Goal: Share content: Share content

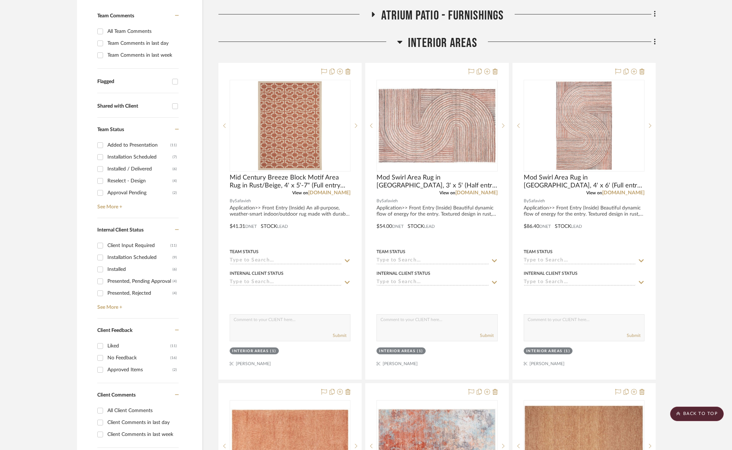
scroll to position [183, 0]
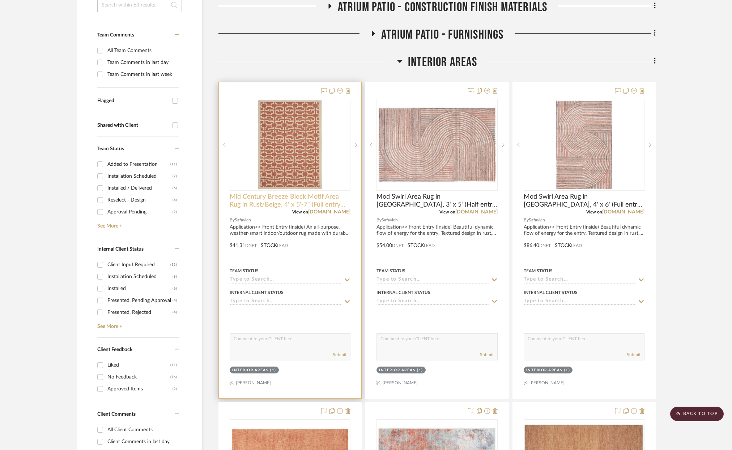
click at [278, 203] on span "Mid Century Breeze Block Motif Area Rug in Rust/Beige, 4' x 5'-7" (Full entry s…" at bounding box center [290, 201] width 121 height 16
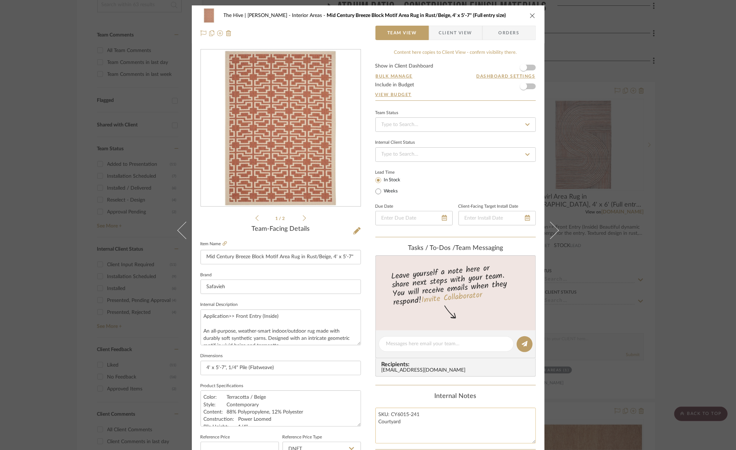
click at [399, 414] on textarea "SKU: CY6015-241 Courtyard" at bounding box center [456, 426] width 160 height 36
drag, startPoint x: 390, startPoint y: 416, endPoint x: 418, endPoint y: 415, distance: 28.2
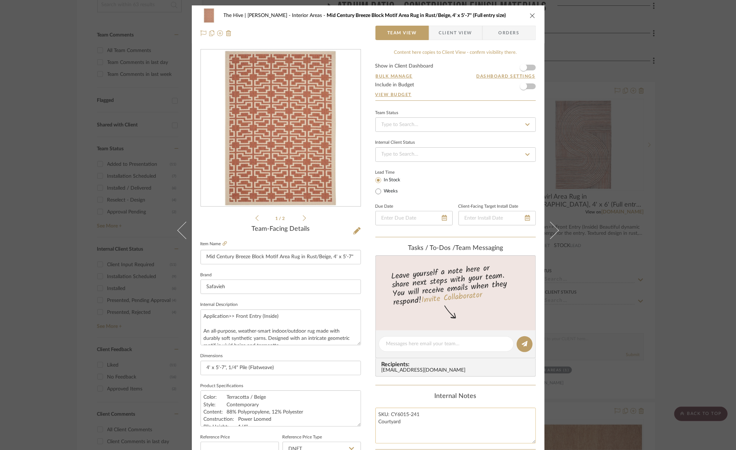
click at [418, 415] on textarea "SKU: CY6015-241 Courtyard" at bounding box center [456, 426] width 160 height 36
click at [523, 17] on div "The Hive | [PERSON_NAME] Interior Areas Mid Century Breeze Block Motif Area Rug…" at bounding box center [368, 15] width 335 height 14
click at [530, 16] on icon "close" at bounding box center [533, 16] width 6 height 6
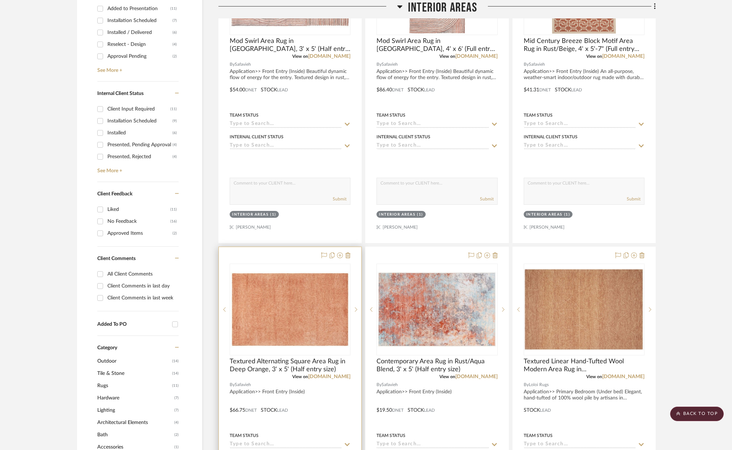
scroll to position [418, 0]
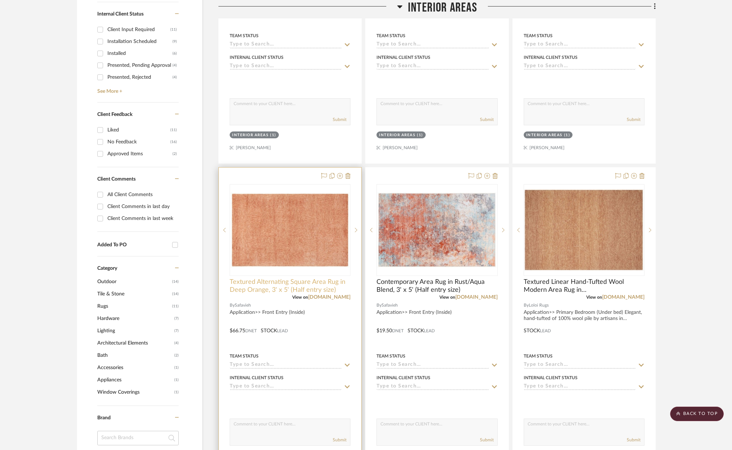
click at [274, 286] on span "Textured Alternating Square Area Rug in Deep Orange, 3' x 5' (Half entry size)" at bounding box center [290, 286] width 121 height 16
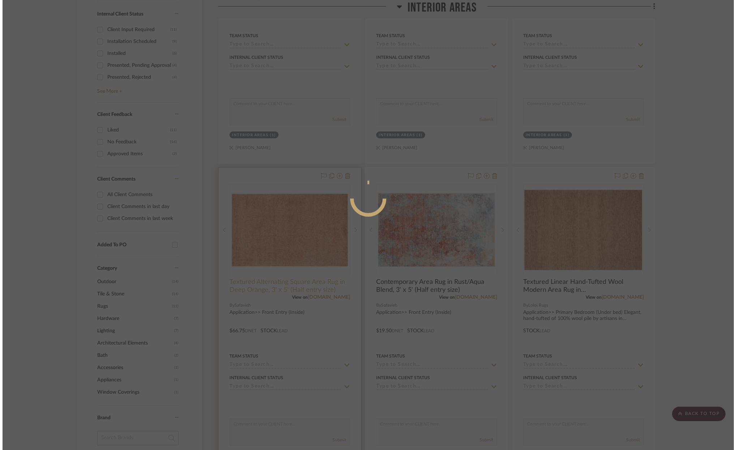
scroll to position [0, 0]
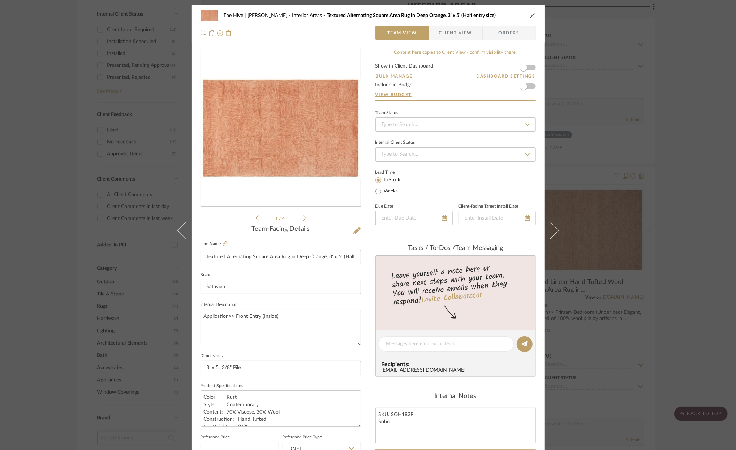
click at [303, 220] on icon at bounding box center [304, 218] width 3 height 7
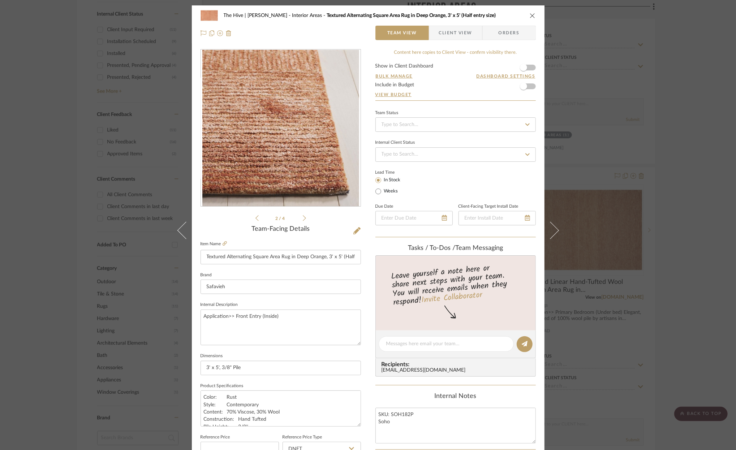
click at [303, 220] on icon at bounding box center [304, 218] width 3 height 7
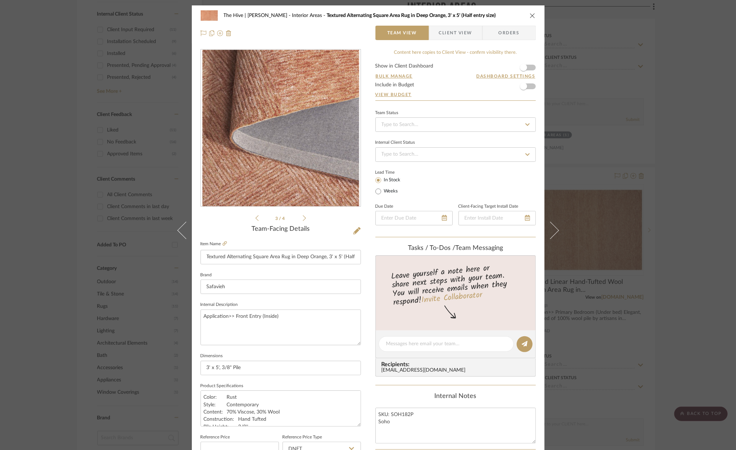
click at [303, 219] on icon at bounding box center [304, 218] width 3 height 7
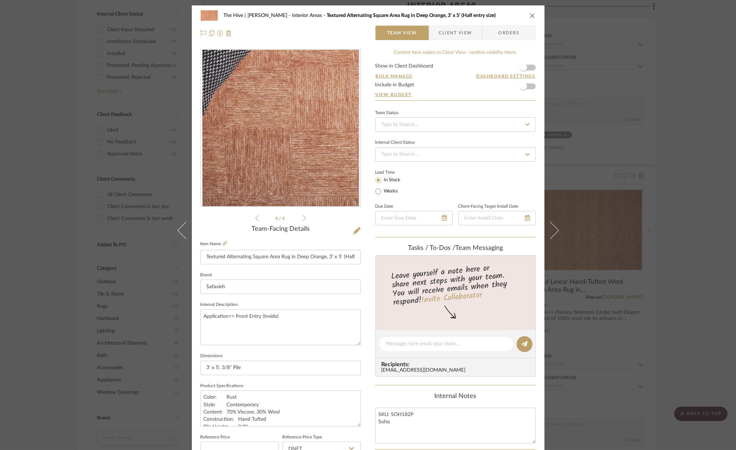
click at [303, 219] on icon at bounding box center [304, 218] width 3 height 7
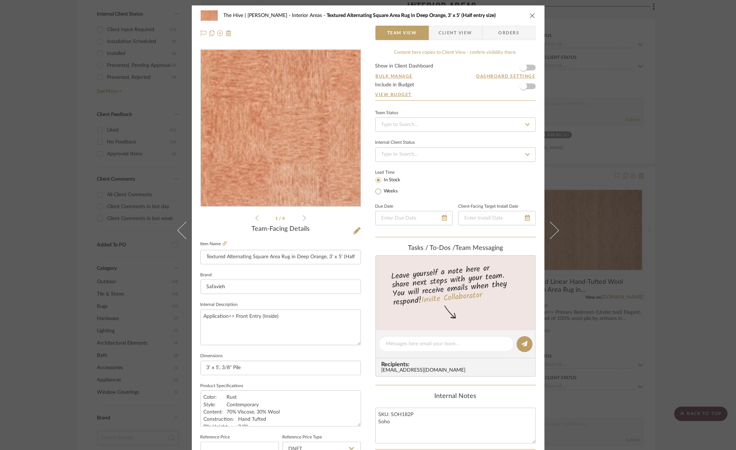
click at [300, 146] on img "0" at bounding box center [281, 128] width 160 height 101
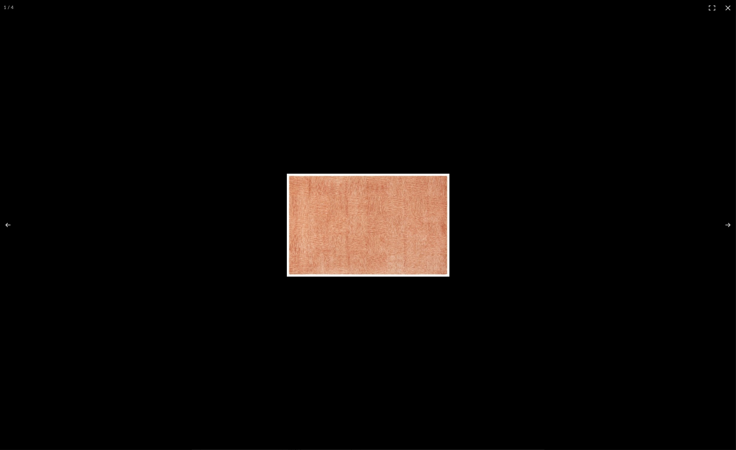
click at [344, 215] on img at bounding box center [368, 225] width 163 height 103
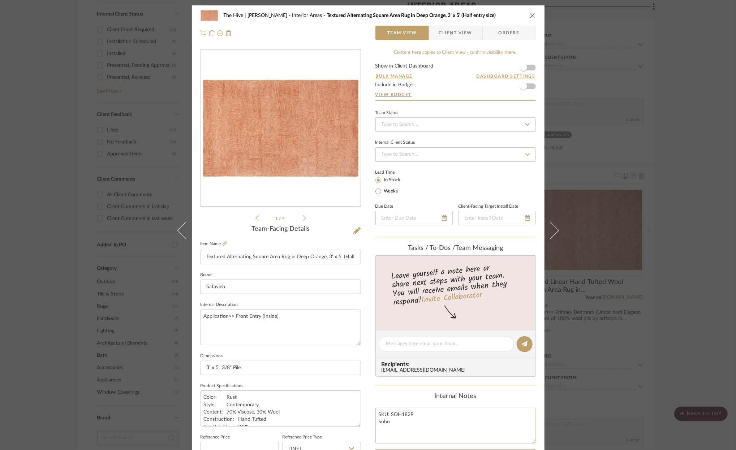
click at [395, 414] on textarea "SKU: SOH182P Soho" at bounding box center [456, 426] width 160 height 36
click at [531, 15] on icon "close" at bounding box center [533, 16] width 6 height 6
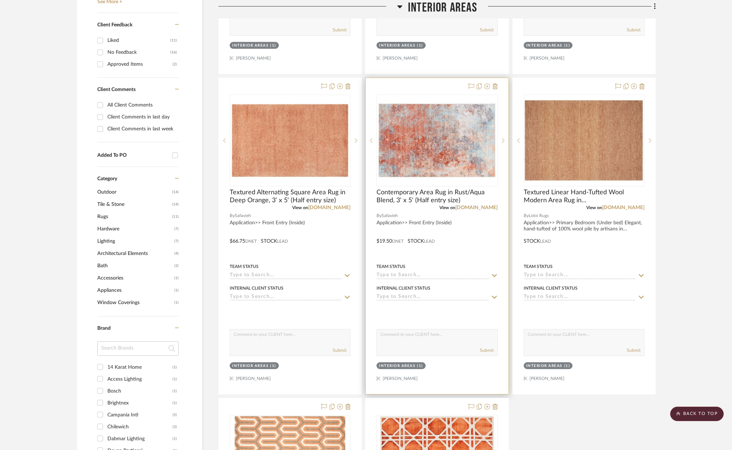
scroll to position [521, 0]
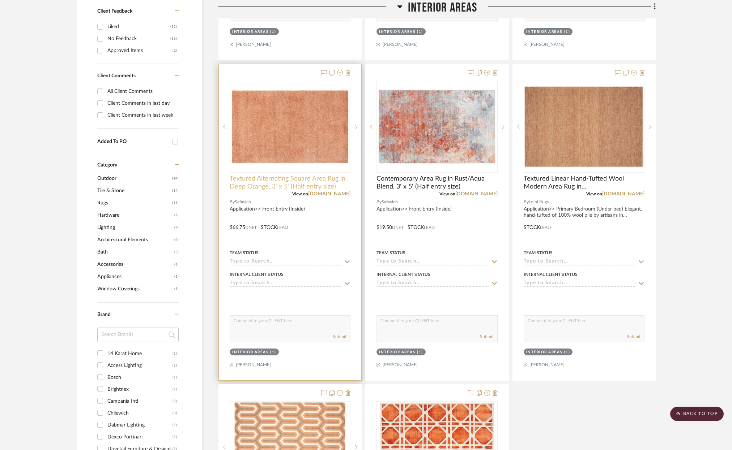
click at [273, 178] on span "Textured Alternating Square Area Rug in Deep Orange, 3' x 5' (Half entry size)" at bounding box center [290, 183] width 121 height 16
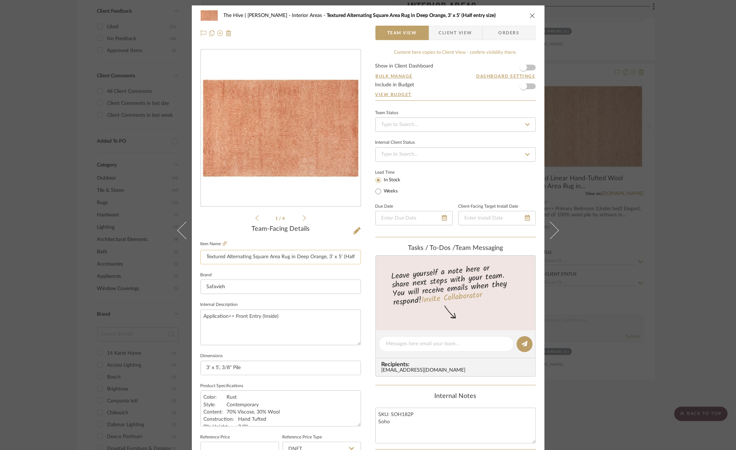
click at [273, 257] on input "Textured Alternating Square Area Rug in Deep Orange, 3' x 5' (Half entry size)" at bounding box center [281, 257] width 160 height 14
drag, startPoint x: 246, startPoint y: 418, endPoint x: 202, endPoint y: 398, distance: 48.7
click at [202, 398] on textarea "Color: Rust Style: Contemporary Content: 70% Viscose, 30% Wool Construction: Ha…" at bounding box center [281, 409] width 160 height 36
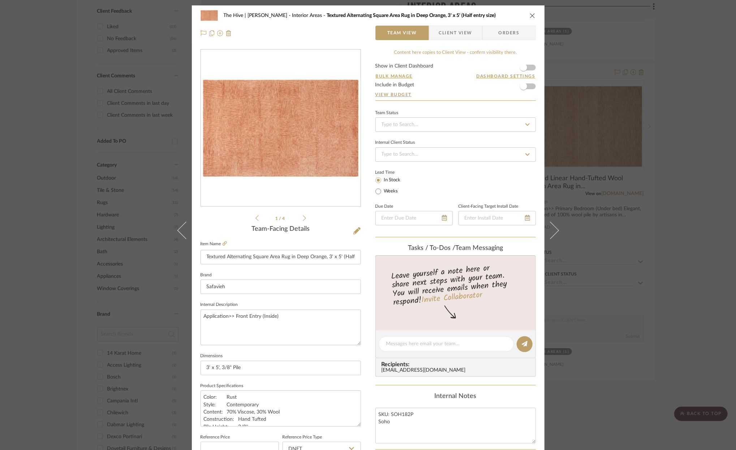
click at [303, 220] on icon at bounding box center [304, 218] width 3 height 6
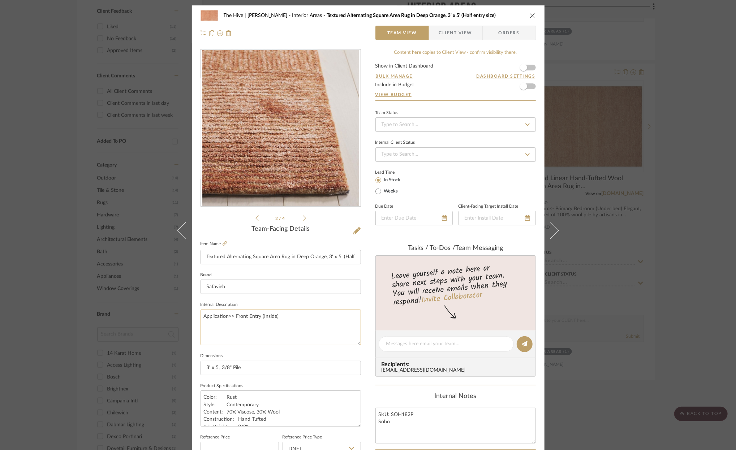
click at [201, 315] on textarea "Application>> Front Entry (Inside)" at bounding box center [281, 328] width 160 height 36
drag, startPoint x: 201, startPoint y: 315, endPoint x: 268, endPoint y: 320, distance: 66.7
click at [268, 320] on textarea "Application>> Front Entry (Inside)" at bounding box center [281, 328] width 160 height 36
click at [245, 315] on textarea "Application>> Front Entry (Inside)" at bounding box center [281, 328] width 160 height 36
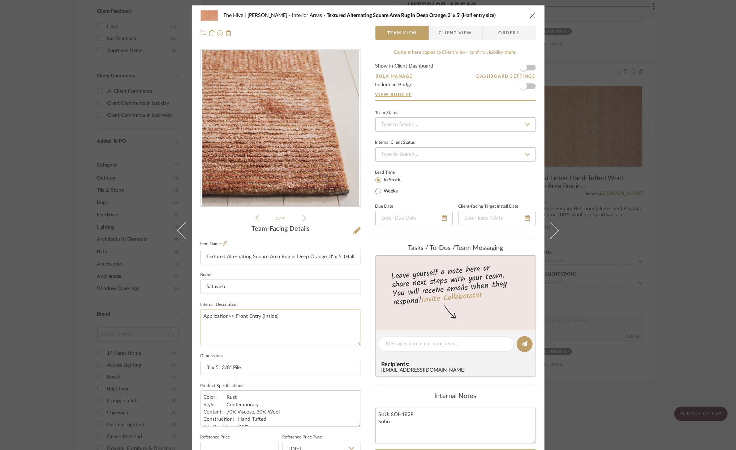
click at [245, 315] on textarea "Application>> Front Entry (Inside)" at bounding box center [281, 328] width 160 height 36
click at [245, 316] on textarea "Application>> Front Entry (Inside)" at bounding box center [281, 328] width 160 height 36
paste textarea "Lightly textured, soft viscose blend hand tufted rug."
type textarea "Application>> Front Entry (Inside) Lightly textured, soft viscose blend hand tu…"
click at [382, 415] on textarea "SKU: SOH182P Soho" at bounding box center [456, 426] width 160 height 36
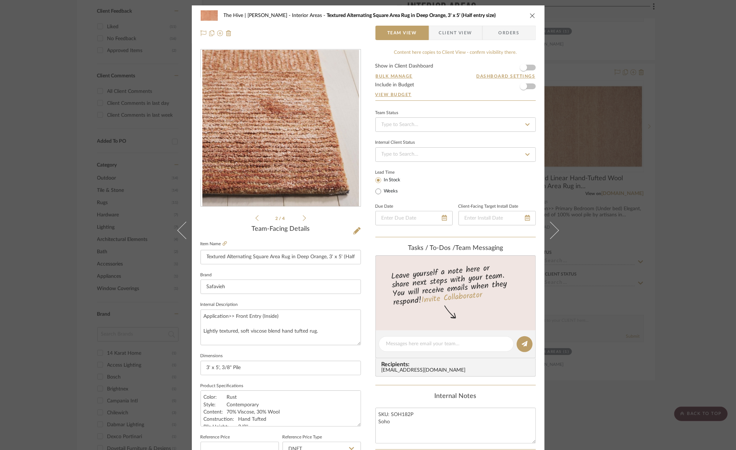
click at [530, 14] on icon "close" at bounding box center [533, 16] width 6 height 6
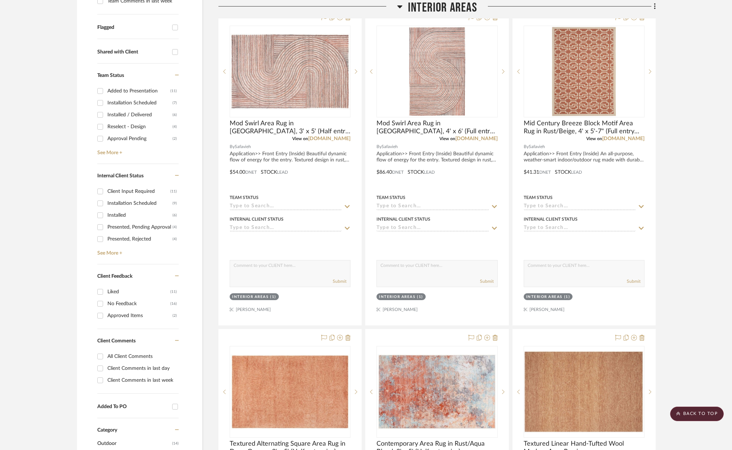
scroll to position [244, 0]
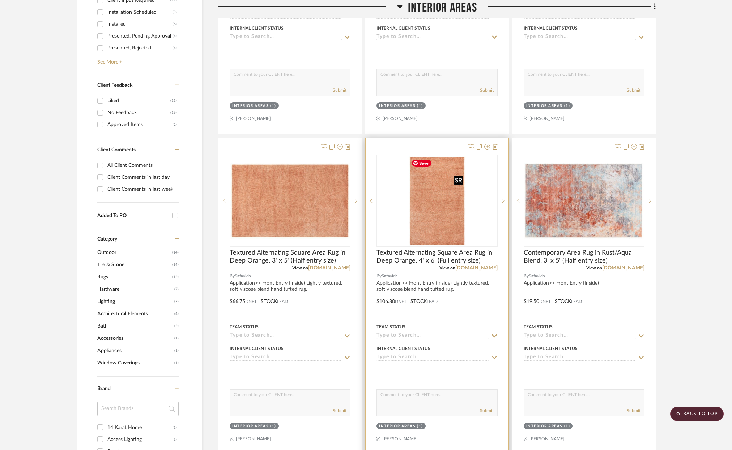
scroll to position [464, 0]
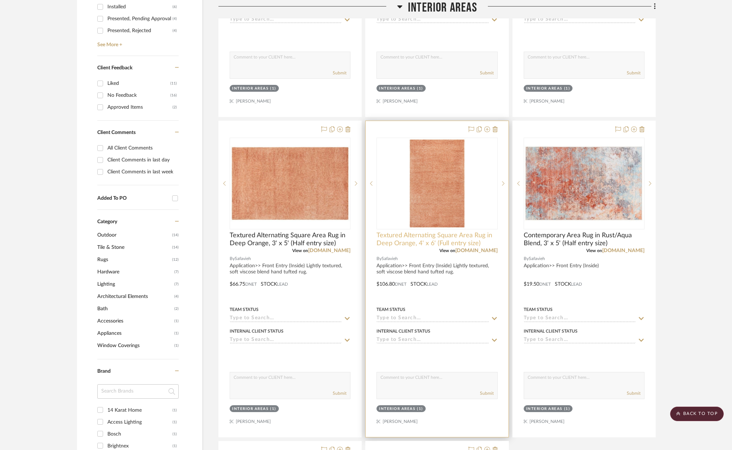
click at [404, 240] on span "Textured Alternating Square Area Rug in Deep Orange, 4' x 6' (Full entry size)" at bounding box center [436, 240] width 121 height 16
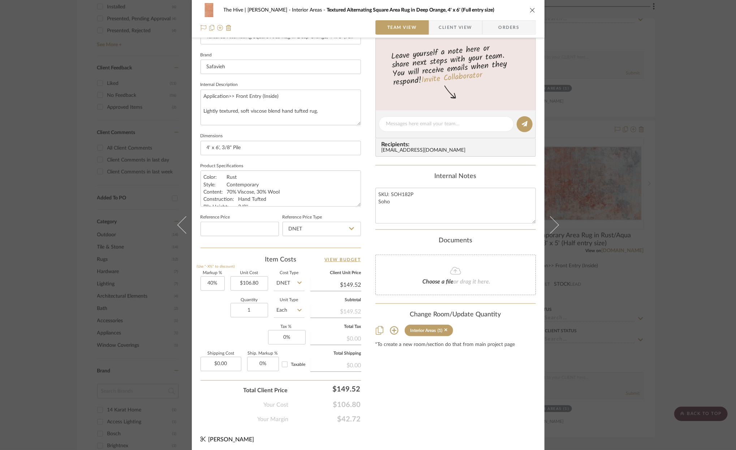
scroll to position [221, 0]
click at [208, 282] on input "40" at bounding box center [213, 282] width 24 height 14
type input "200%"
type input "106.80"
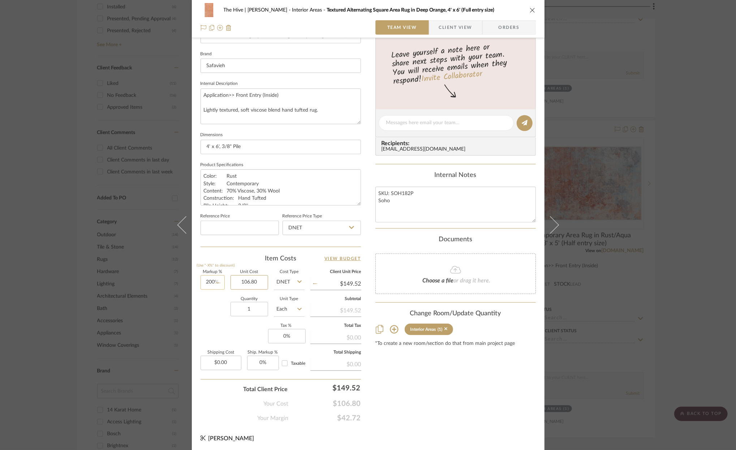
type input "$320.40"
type input "$106.80"
type input "320"
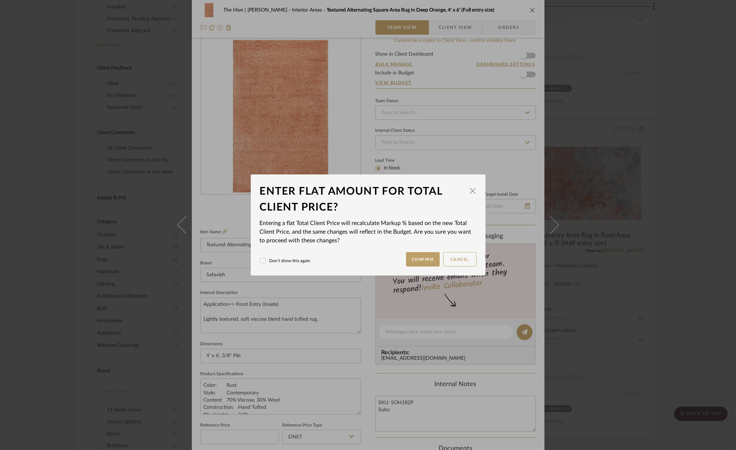
scroll to position [0, 0]
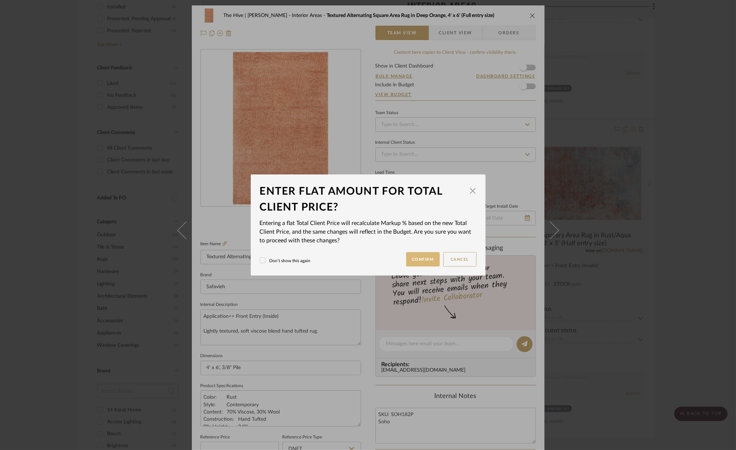
click at [419, 259] on button "Confirm" at bounding box center [423, 259] width 34 height 14
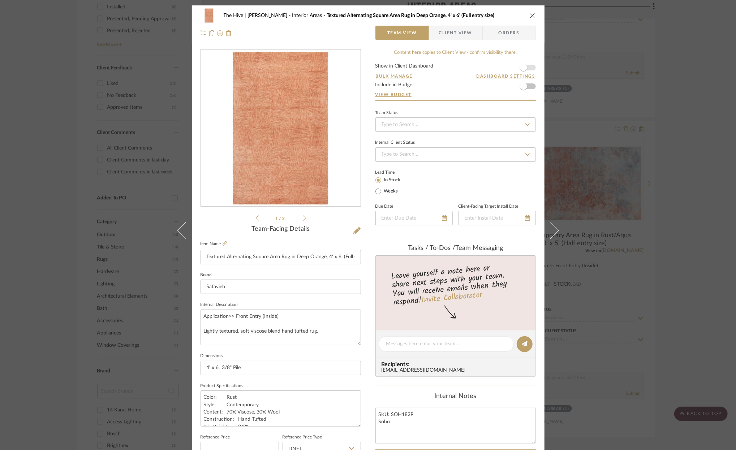
type input "199.62%"
type input "$320.00"
click at [530, 15] on icon "close" at bounding box center [533, 16] width 6 height 6
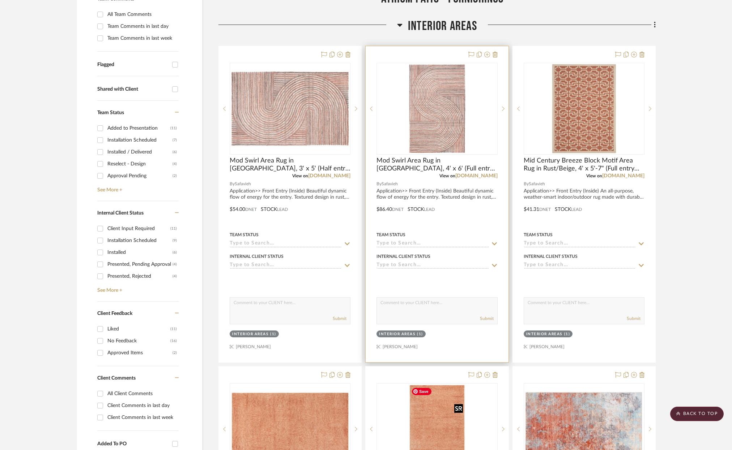
scroll to position [194, 0]
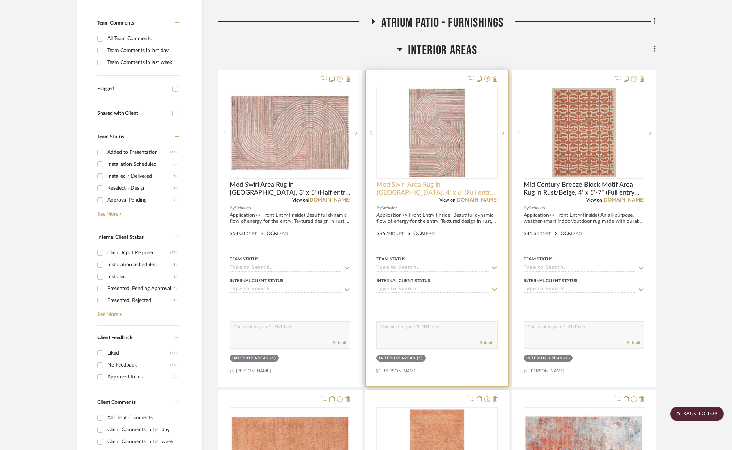
click at [414, 182] on span "Mod Swirl Area Rug in [GEOGRAPHIC_DATA], 4' x 6' (Full entry size)" at bounding box center [436, 189] width 121 height 16
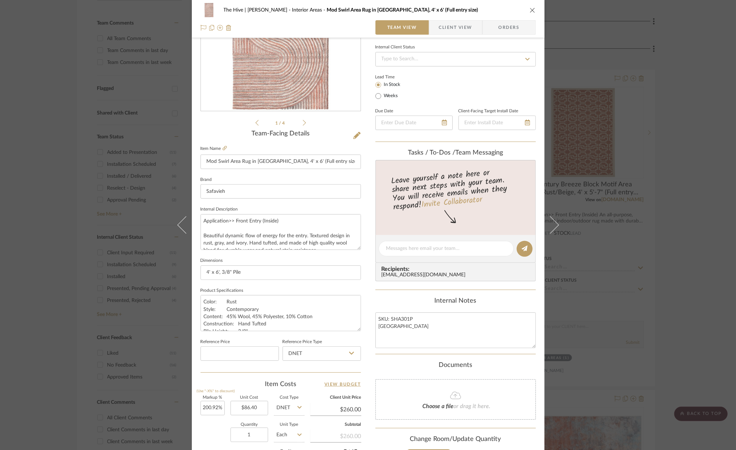
scroll to position [0, 0]
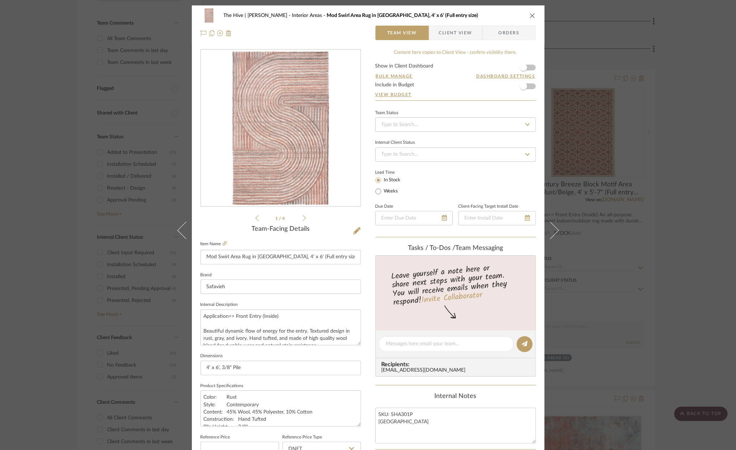
click at [530, 16] on icon "close" at bounding box center [533, 16] width 6 height 6
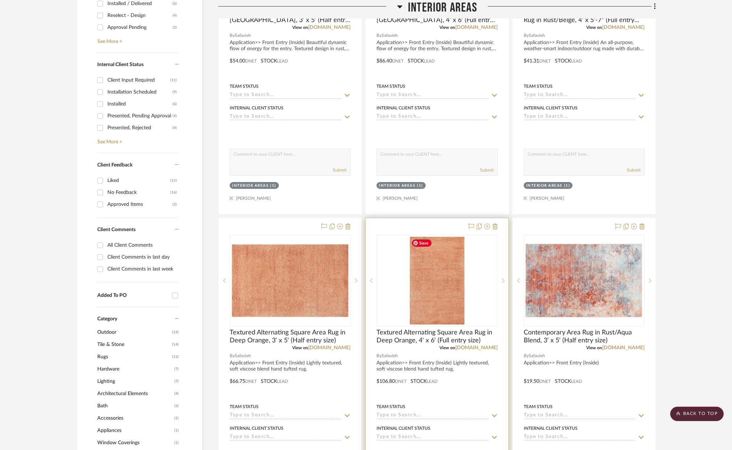
scroll to position [405, 0]
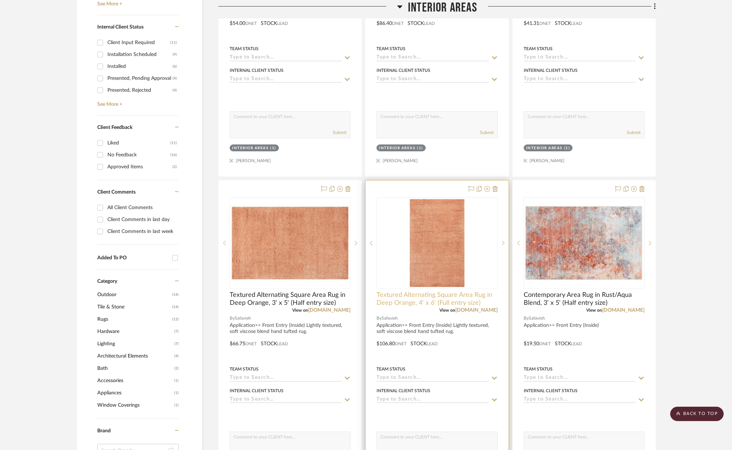
click at [421, 300] on span "Textured Alternating Square Area Rug in Deep Orange, 4' x 6' (Full entry size)" at bounding box center [436, 299] width 121 height 16
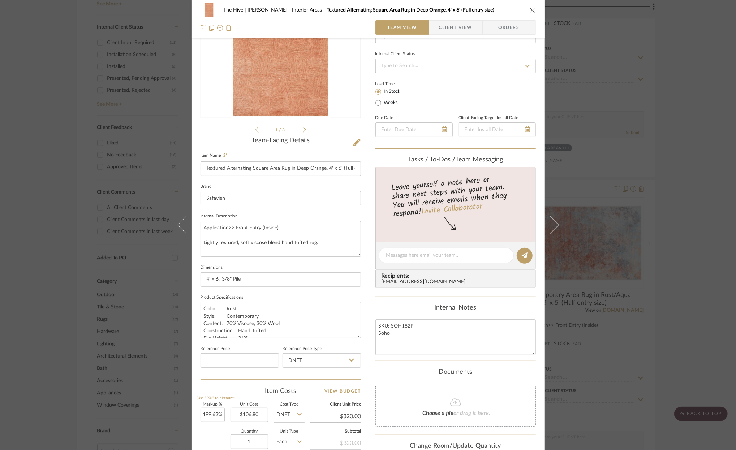
scroll to position [103, 0]
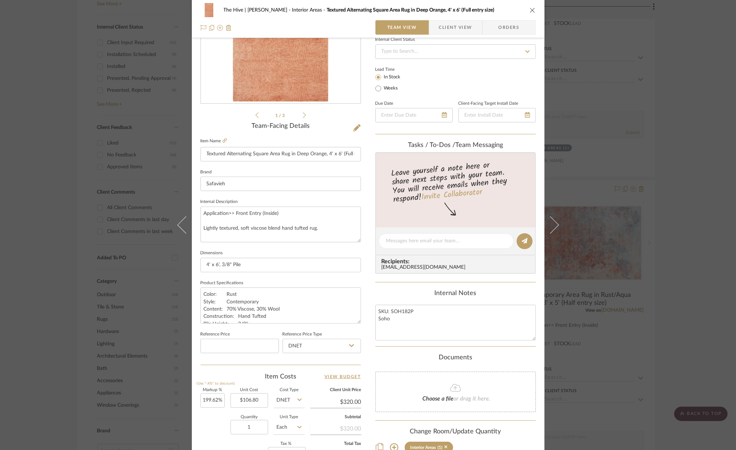
click at [530, 10] on icon "close" at bounding box center [533, 10] width 6 height 6
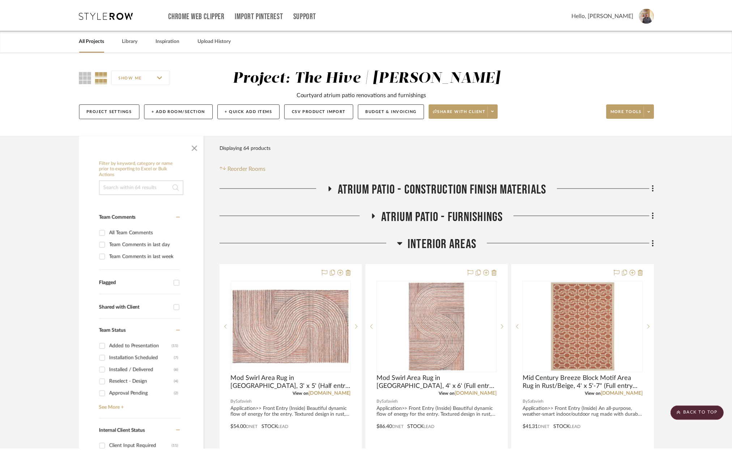
scroll to position [405, 0]
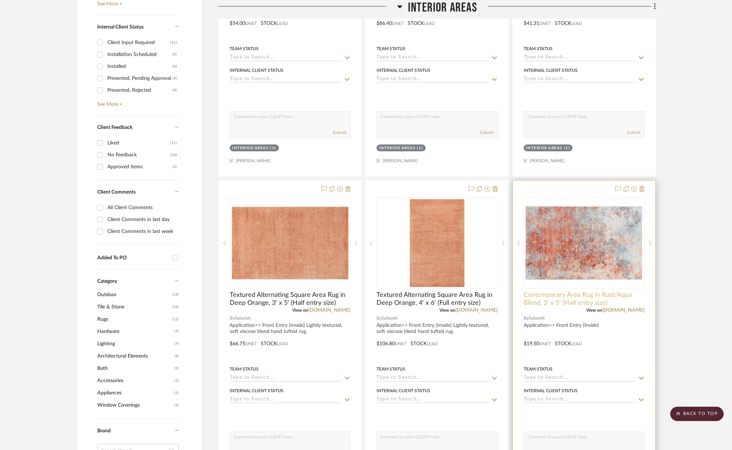
click at [550, 297] on span "Contemporary Area Rug in Rust/Aqua Blend, 3' x 5' (Half entry size)" at bounding box center [583, 299] width 121 height 16
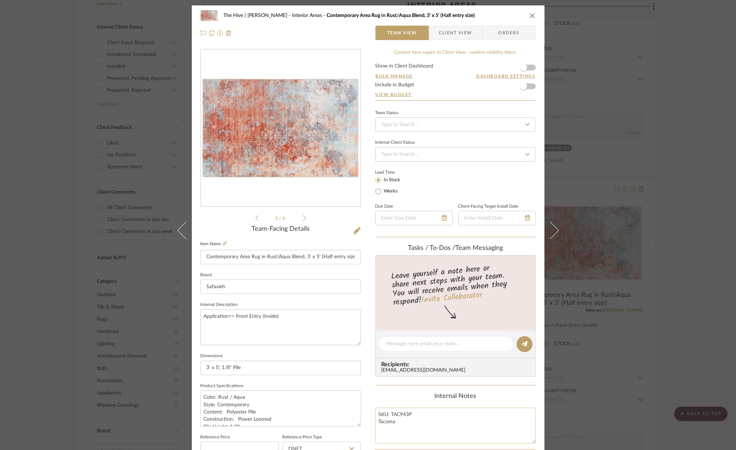
click at [392, 413] on textarea "SKU: TAC943P Tacoma" at bounding box center [456, 426] width 160 height 36
click at [238, 257] on input "Contemporary Area Rug in Rust/Aqua Blend, 3' x 5' (Half entry size)" at bounding box center [281, 257] width 160 height 14
type input "Contemporary Utility Area Rug in Rust/Aqua Blend, 3' x 5' (Half entry size)"
click at [273, 326] on textarea "Application>> Front Entry (Inside)" at bounding box center [281, 328] width 160 height 36
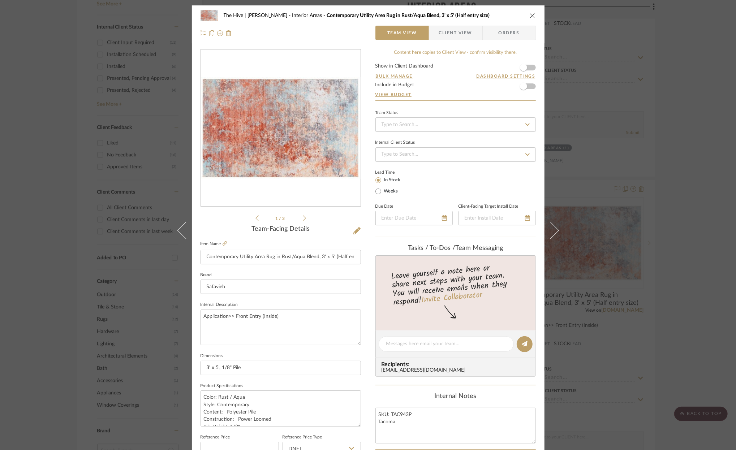
type textarea "Application>> Front Entry (Inside)"
click at [218, 331] on textarea "Application>> Front Entry (Inside) Polyester machine constructed" at bounding box center [281, 328] width 160 height 36
click at [262, 333] on textarea "Application>> Front Entry (Inside) Machine constructed" at bounding box center [281, 328] width 160 height 36
type textarea "Application>> Front Entry (Inside) Machine constructed"
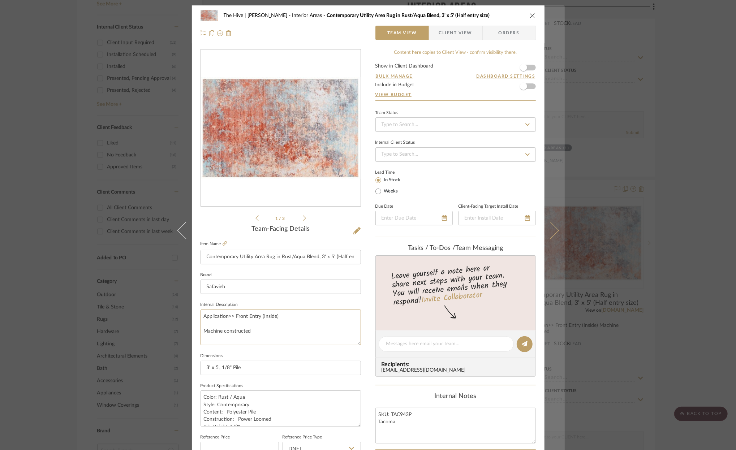
paste textarea "Polyester"
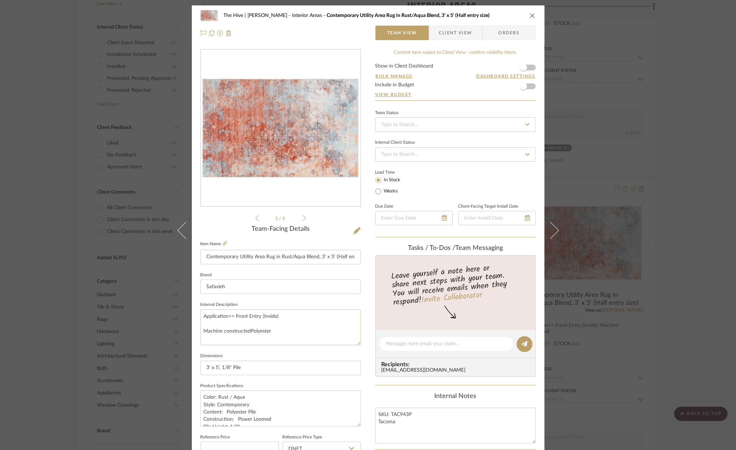
click at [250, 331] on textarea "Application>> Front Entry (Inside) Machine constructedPolyester" at bounding box center [281, 328] width 160 height 36
click at [248, 331] on textarea "Application>> Front Entry (Inside) Machine constructedPolyester" at bounding box center [281, 328] width 160 height 36
click at [293, 329] on textarea "Application>> Front Entry (Inside) Machine constructed polyester" at bounding box center [281, 328] width 160 height 36
type textarea "Application>> Front Entry (Inside) Machine constructed polyester utility rug"
click at [272, 332] on textarea "Application>> Front Entry (Inside) Machine constructed polyester utility rug" at bounding box center [281, 328] width 160 height 36
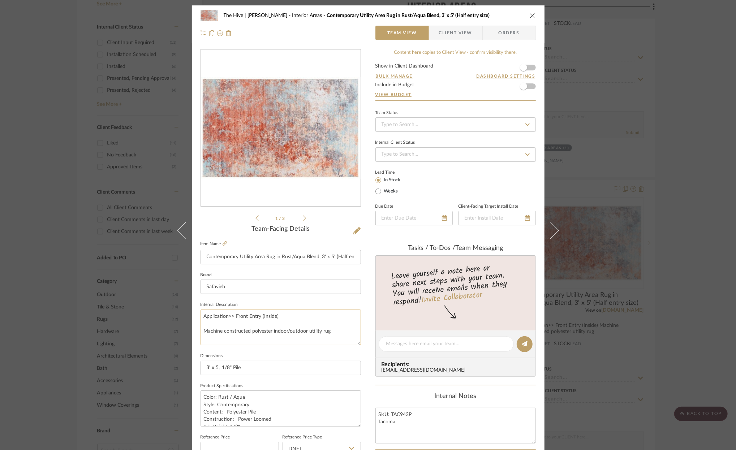
click at [337, 333] on textarea "Application>> Front Entry (Inside) Machine constructed polyester indoor/outdoor…" at bounding box center [281, 328] width 160 height 36
click at [321, 331] on textarea "Application>> Front Entry (Inside) Machine constructed polyester indoor/outdoor…" at bounding box center [281, 328] width 160 height 36
click at [292, 329] on textarea "Application>> Front Entry (Inside) Machine constructed polyester indoor/outdoor…" at bounding box center [281, 328] width 160 height 36
type textarea "Application>> Front Entry (Inside) Machine constructed polyester indoor/outdoor…"
click at [253, 257] on input "Contemporary Utility Area Rug in Rust/Aqua Blend, 3' x 5' (Half entry size)" at bounding box center [281, 257] width 160 height 14
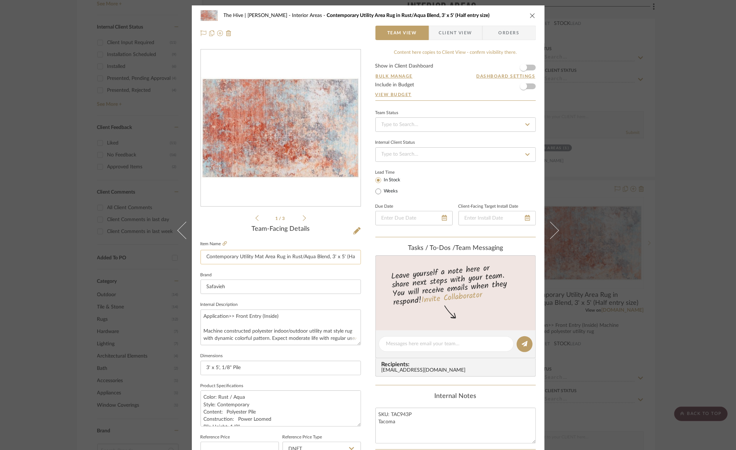
type input "Contemporary Utility Area Rug in Rust/Aqua Blend, 3' x 5' (Half entry size)"
click at [257, 257] on input "Contemporary Utility Area Rug in Rust/Aqua Blend, 3' x 5' (Half entry size)" at bounding box center [281, 257] width 160 height 14
type input "Contemporary Utility Mat Rug in Rust/Aqua Blend, 3' x 5' (Half entry size)"
click at [237, 257] on input "Contemporary Utility Mat Rug in Rust/Aqua Blend, 3' x 5' (Half entry size)" at bounding box center [281, 257] width 160 height 14
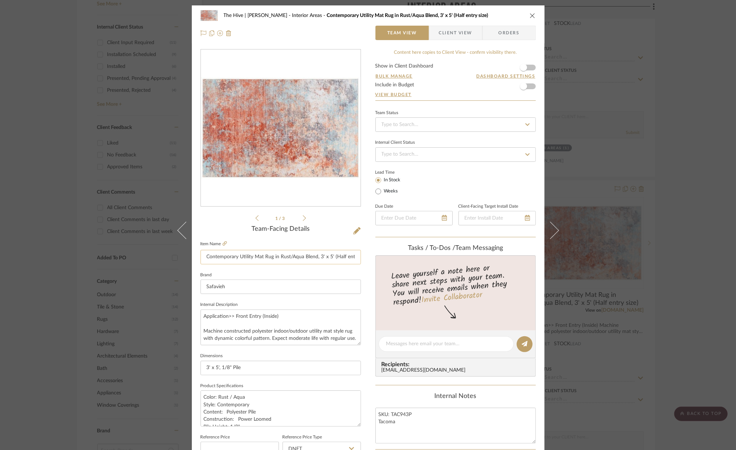
click at [237, 257] on input "Contemporary Utility Mat Rug in Rust/Aqua Blend, 3' x 5' (Half entry size)" at bounding box center [281, 257] width 160 height 14
click at [211, 368] on input "3' x 5', 1/8" Pile" at bounding box center [281, 368] width 160 height 14
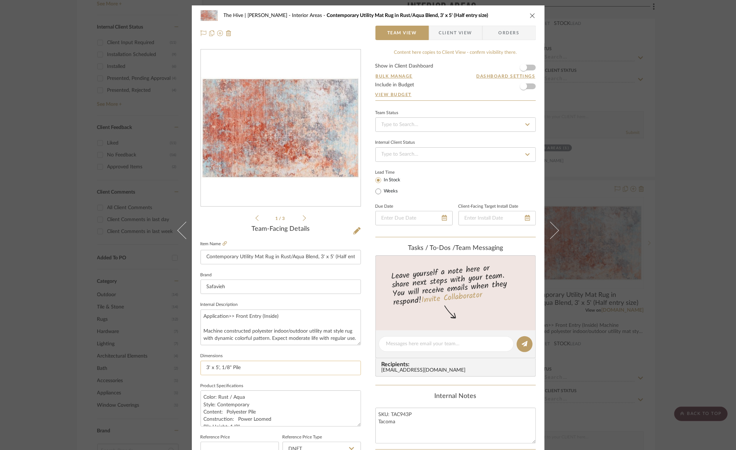
click at [211, 368] on input "3' x 5', 1/8" Pile" at bounding box center [281, 368] width 160 height 14
click at [238, 256] on input "Contemporary Utility Mat Rug in Rust/Aqua Blend, 3' x 5' (Half entry size)" at bounding box center [281, 257] width 160 height 14
type input "Contemporary Lightweight Utility Mat Rug in Rust/Aqua Blend, 3' x 5' (Half entr…"
click at [230, 330] on textarea "Application>> Front Entry (Inside) Machine constructed polyester indoor/outdoor…" at bounding box center [281, 328] width 160 height 36
click at [270, 331] on textarea "Application>> Front Entry (Inside) Machine constructed polyester indoor/outdoor…" at bounding box center [281, 328] width 160 height 36
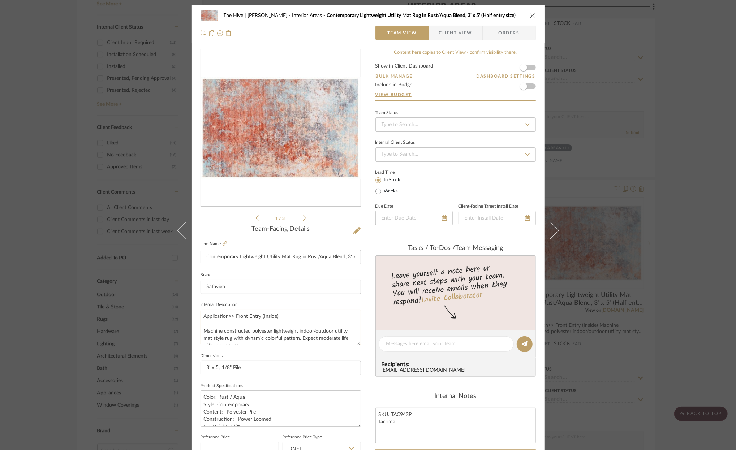
type textarea "Application>> Front Entry (Inside) Machine constructed polyester lightweight in…"
click at [240, 332] on textarea "Application>> Front Entry (Inside) Machine constructed polyester lightweight in…" at bounding box center [281, 328] width 160 height 36
click at [248, 408] on textarea "Color: Rust / Aqua Style: Contemporary Content: Polyester Pile Construction: Po…" at bounding box center [281, 409] width 160 height 36
click at [249, 409] on textarea "Color: Rust / Aqua Style: Contemporary Content: Polyester Pile Construction: Po…" at bounding box center [281, 409] width 160 height 36
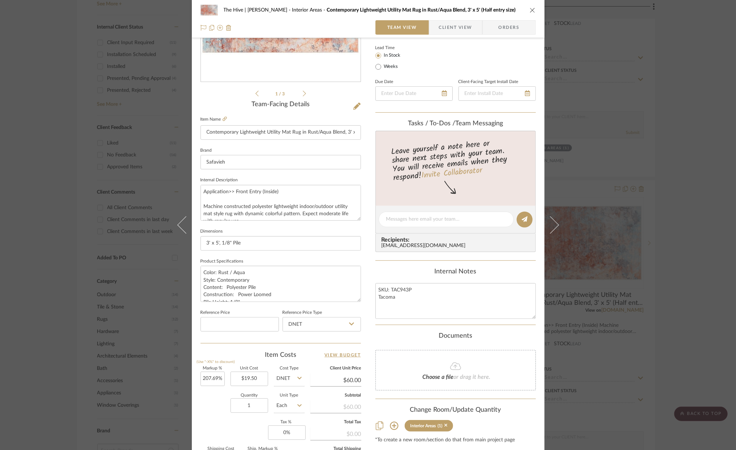
scroll to position [136, 0]
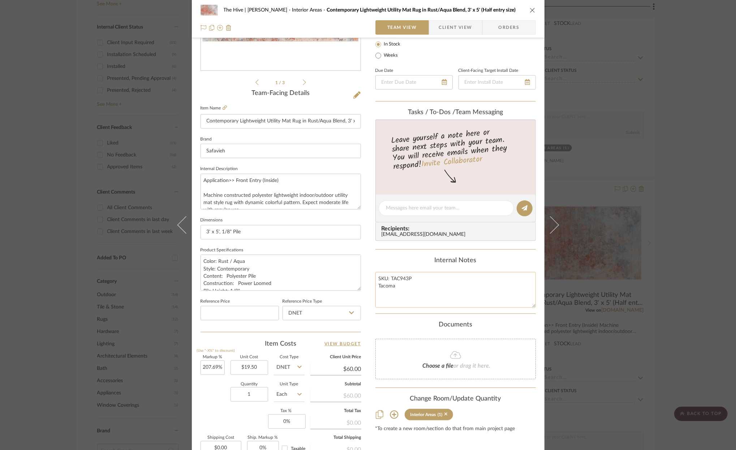
click at [389, 277] on textarea "SKU: TAC943P Tacoma" at bounding box center [456, 290] width 160 height 36
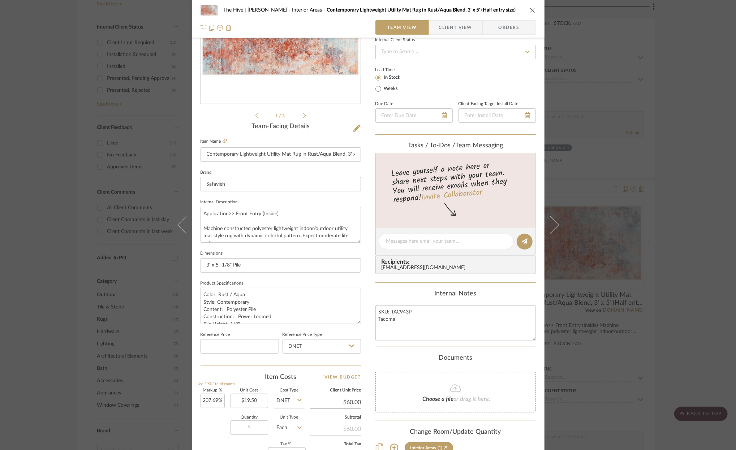
scroll to position [5, 0]
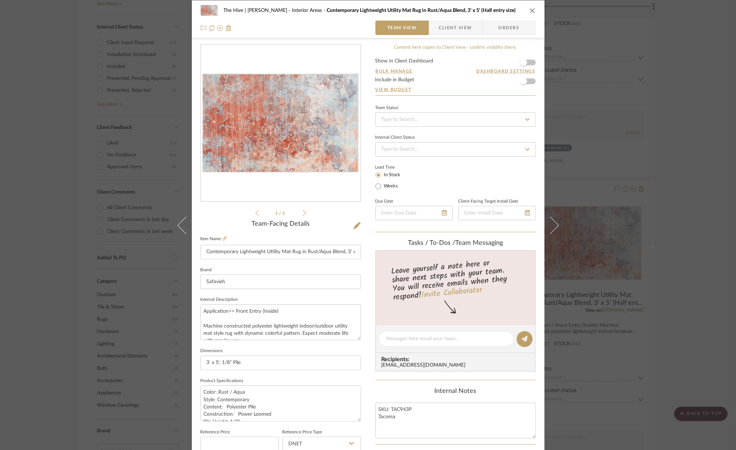
click at [303, 214] on icon at bounding box center [304, 213] width 3 height 7
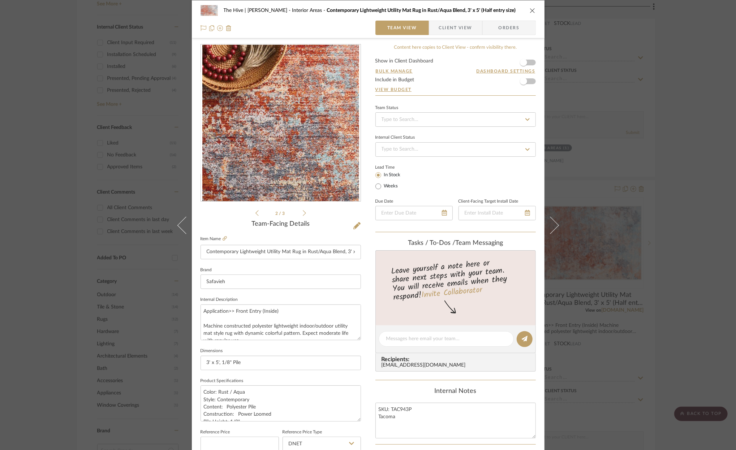
click at [303, 213] on icon at bounding box center [304, 213] width 3 height 7
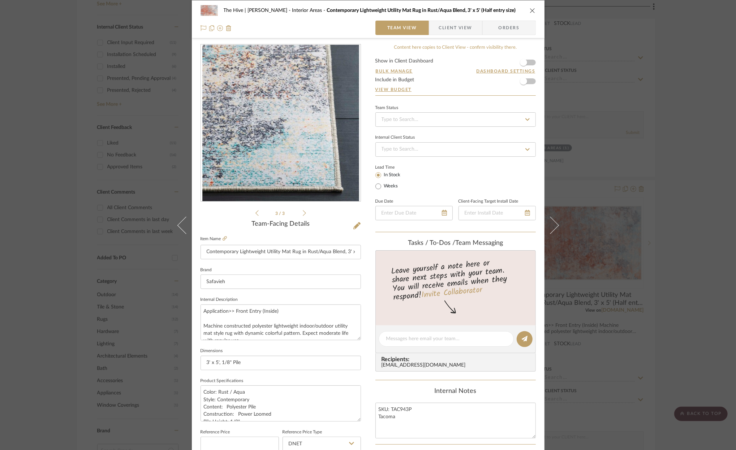
click at [303, 213] on icon at bounding box center [304, 213] width 3 height 7
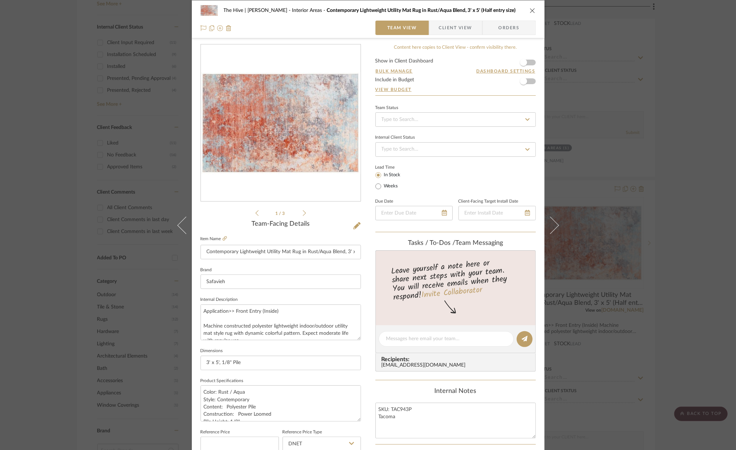
click at [303, 213] on icon at bounding box center [304, 213] width 3 height 7
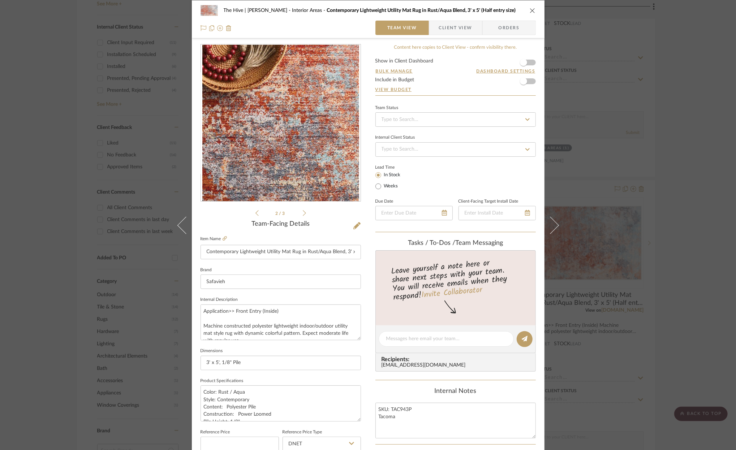
click at [256, 214] on icon at bounding box center [257, 213] width 3 height 6
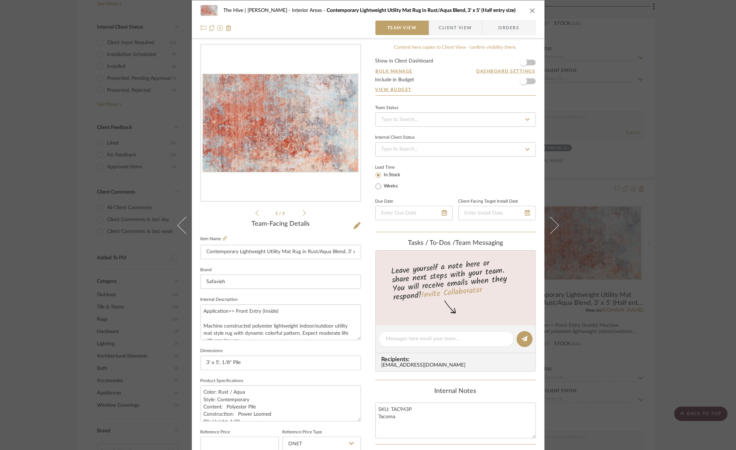
click at [256, 214] on icon at bounding box center [257, 213] width 3 height 6
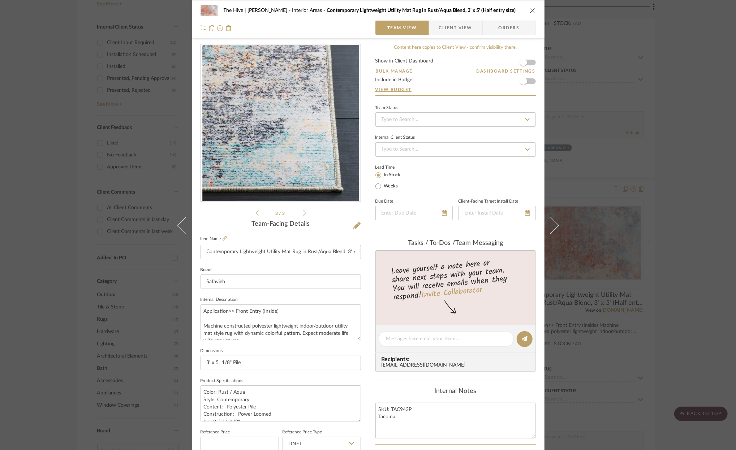
click at [303, 215] on icon at bounding box center [304, 213] width 3 height 7
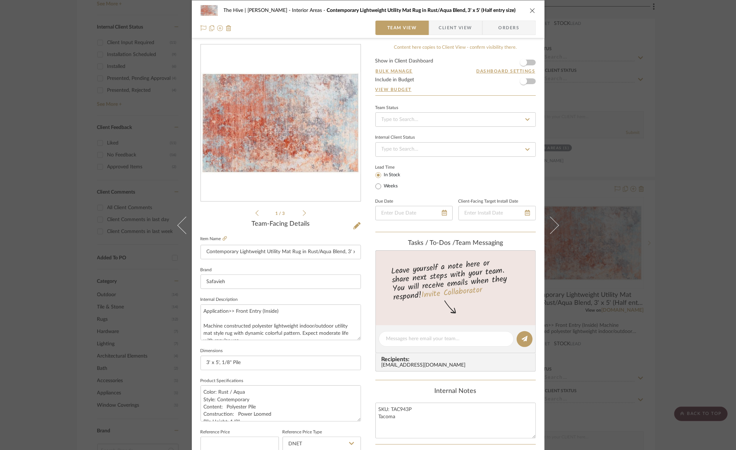
click at [531, 9] on icon "close" at bounding box center [533, 11] width 6 height 6
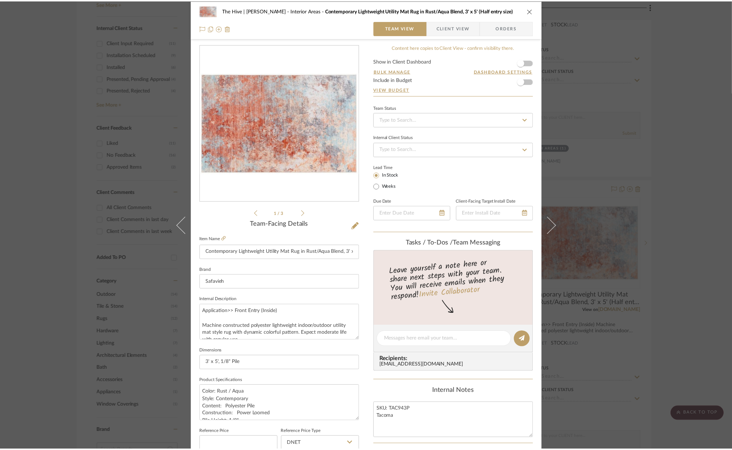
scroll to position [405, 0]
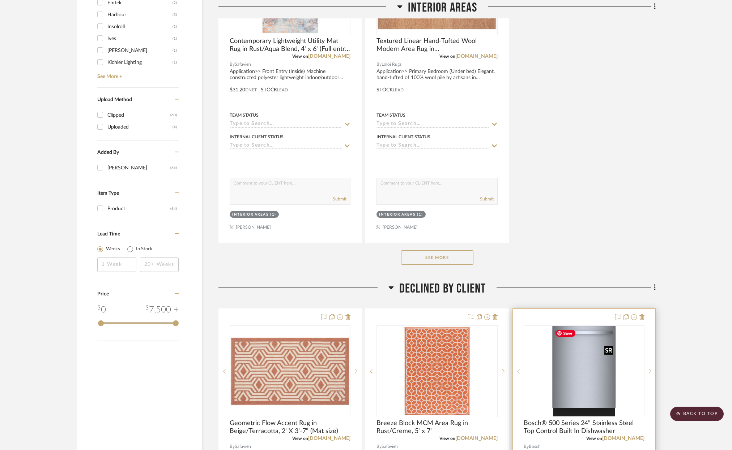
scroll to position [993, 0]
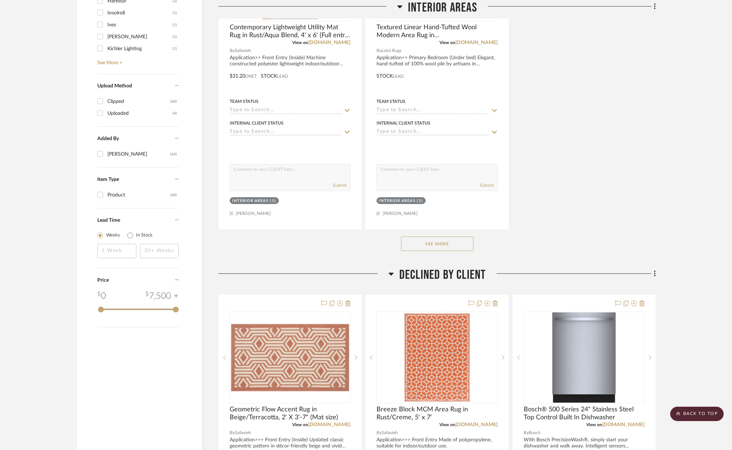
click at [437, 245] on button "See More" at bounding box center [437, 244] width 72 height 14
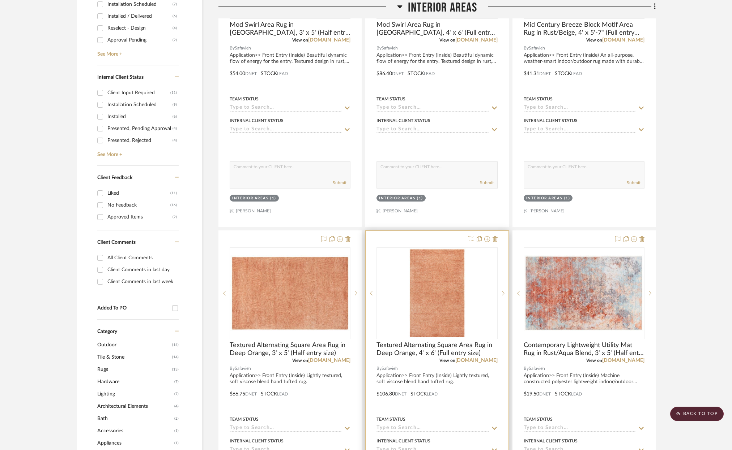
scroll to position [187, 0]
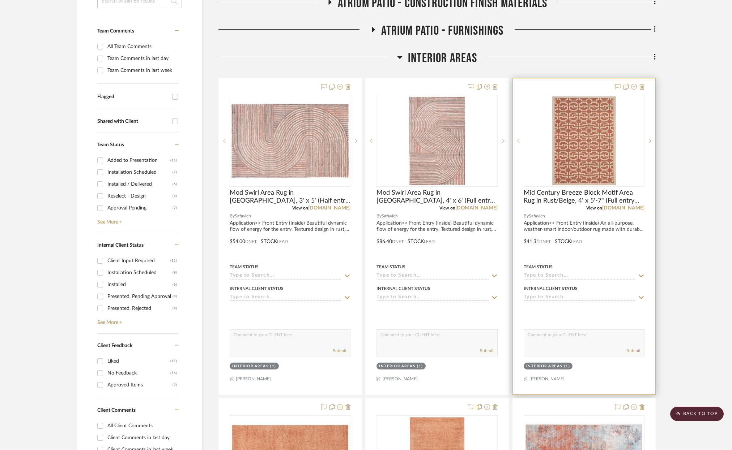
click at [603, 227] on div at bounding box center [584, 236] width 142 height 316
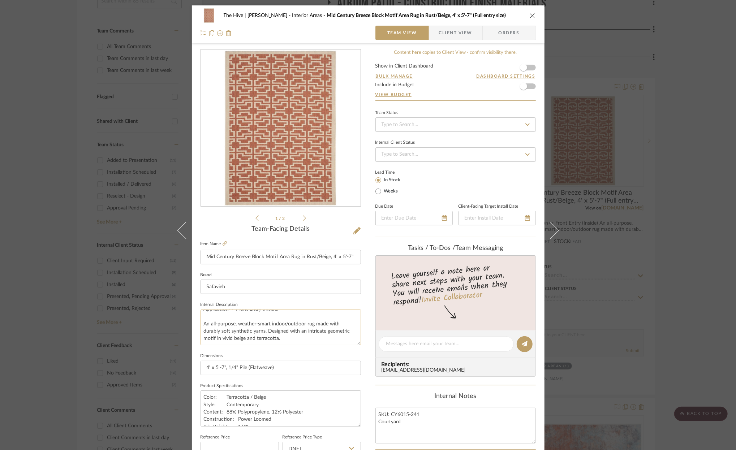
scroll to position [2, 0]
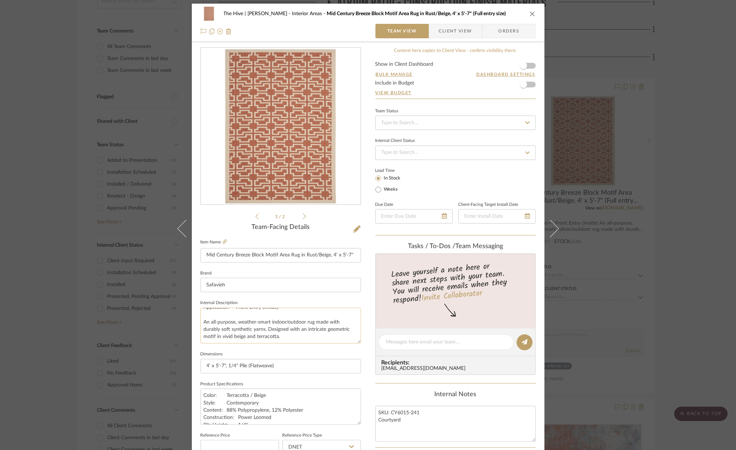
click at [305, 323] on textarea "Application>> Front Entry (Inside) An all-purpose, weather-smart indoor/outdoor…" at bounding box center [281, 326] width 160 height 36
type textarea "Application>> Front Entry (Inside) An all-purpose, weather-smart indoor/outdoor…"
click at [531, 12] on icon "close" at bounding box center [533, 14] width 6 height 6
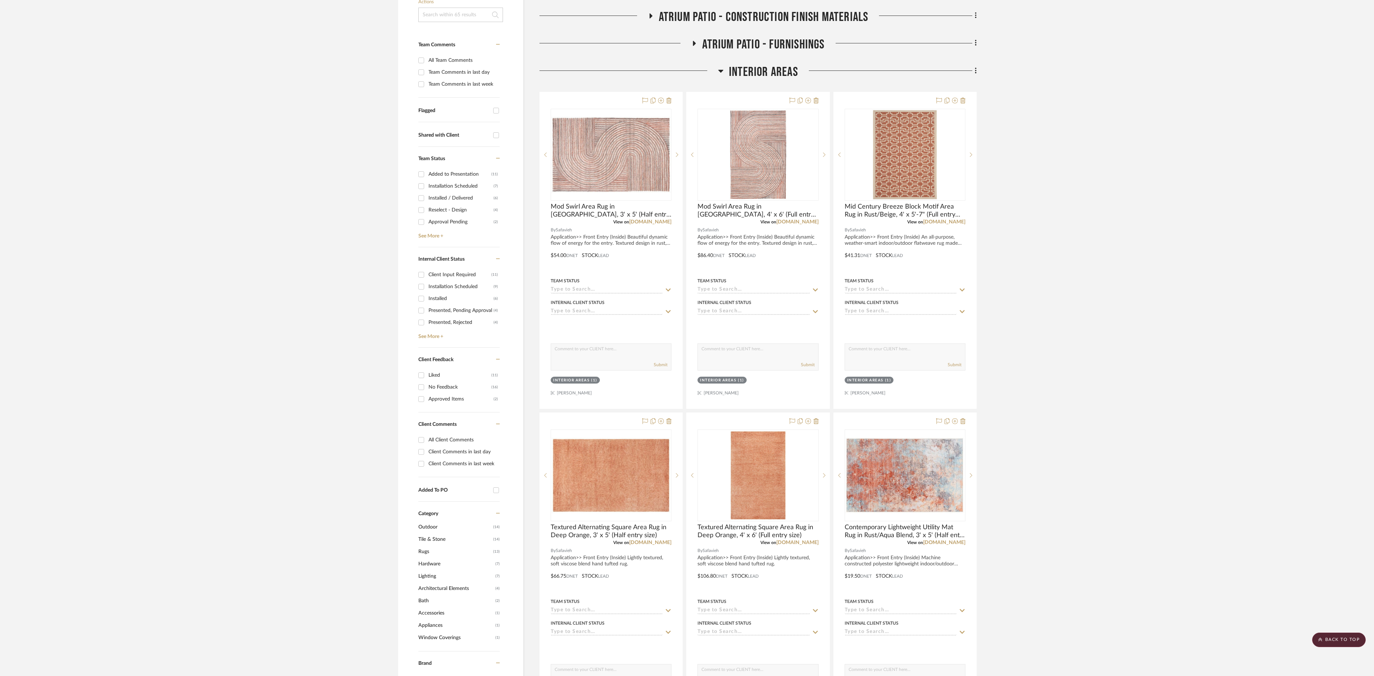
scroll to position [0, 0]
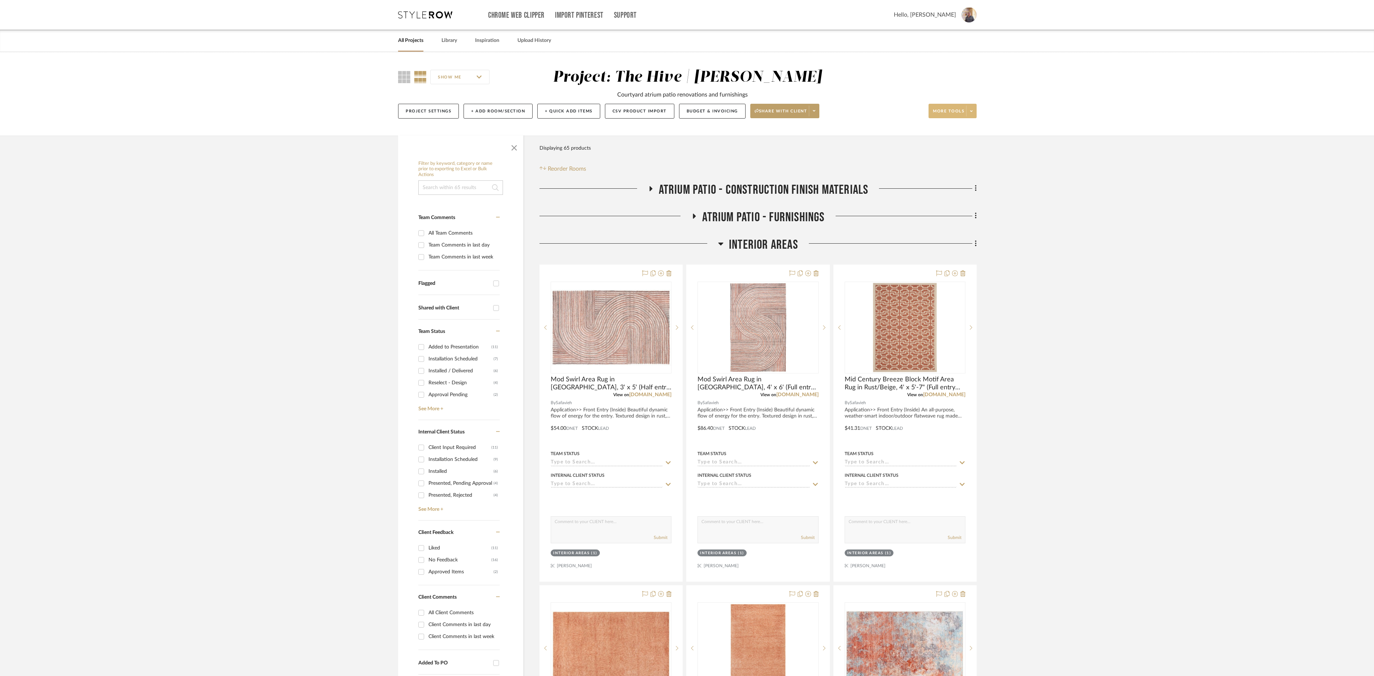
click at [736, 112] on span at bounding box center [971, 111] width 10 height 11
click at [736, 181] on span "Bulk Actions" at bounding box center [958, 184] width 47 height 6
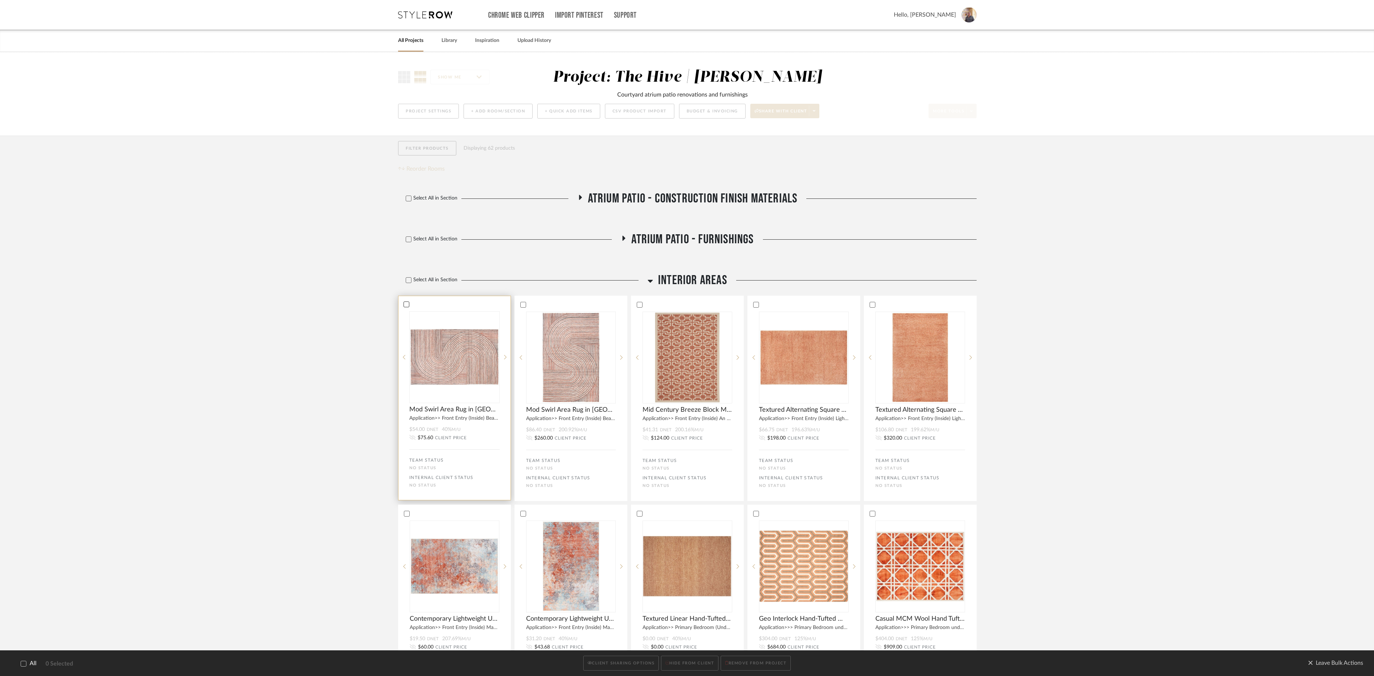
click at [407, 307] on icon at bounding box center [406, 304] width 5 height 5
click at [523, 306] on icon at bounding box center [522, 305] width 5 height 4
click at [639, 305] on icon at bounding box center [639, 304] width 5 height 5
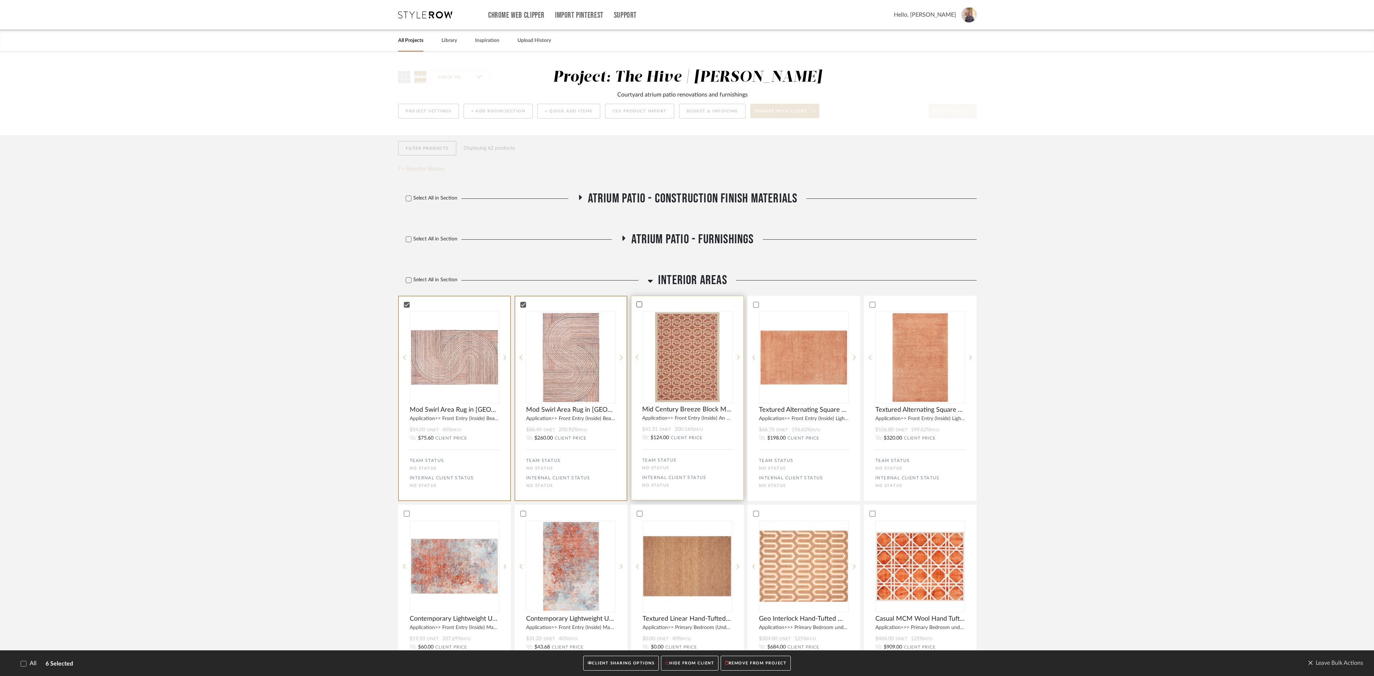
click at [736, 307] on icon at bounding box center [755, 304] width 5 height 5
click at [736, 306] on icon at bounding box center [872, 305] width 5 height 4
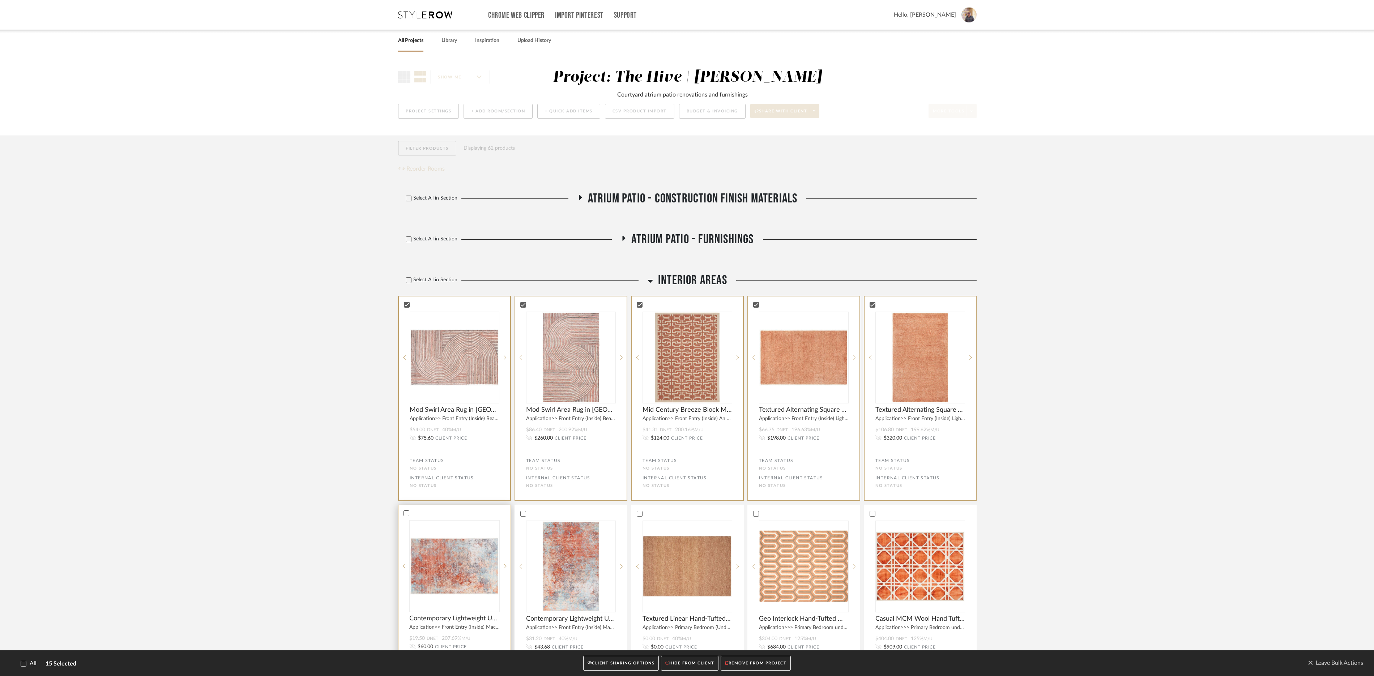
click at [408, 450] on icon at bounding box center [406, 513] width 5 height 5
click at [523, 450] on icon at bounding box center [522, 513] width 5 height 4
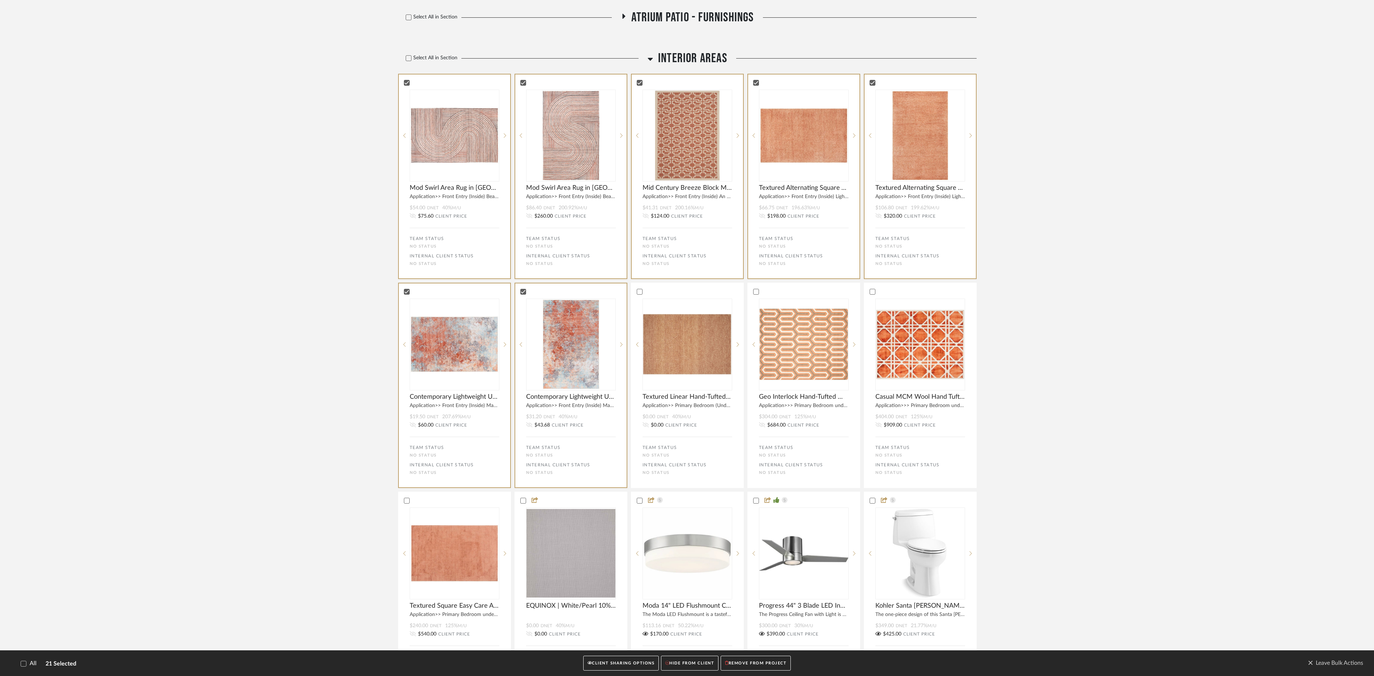
scroll to position [234, 0]
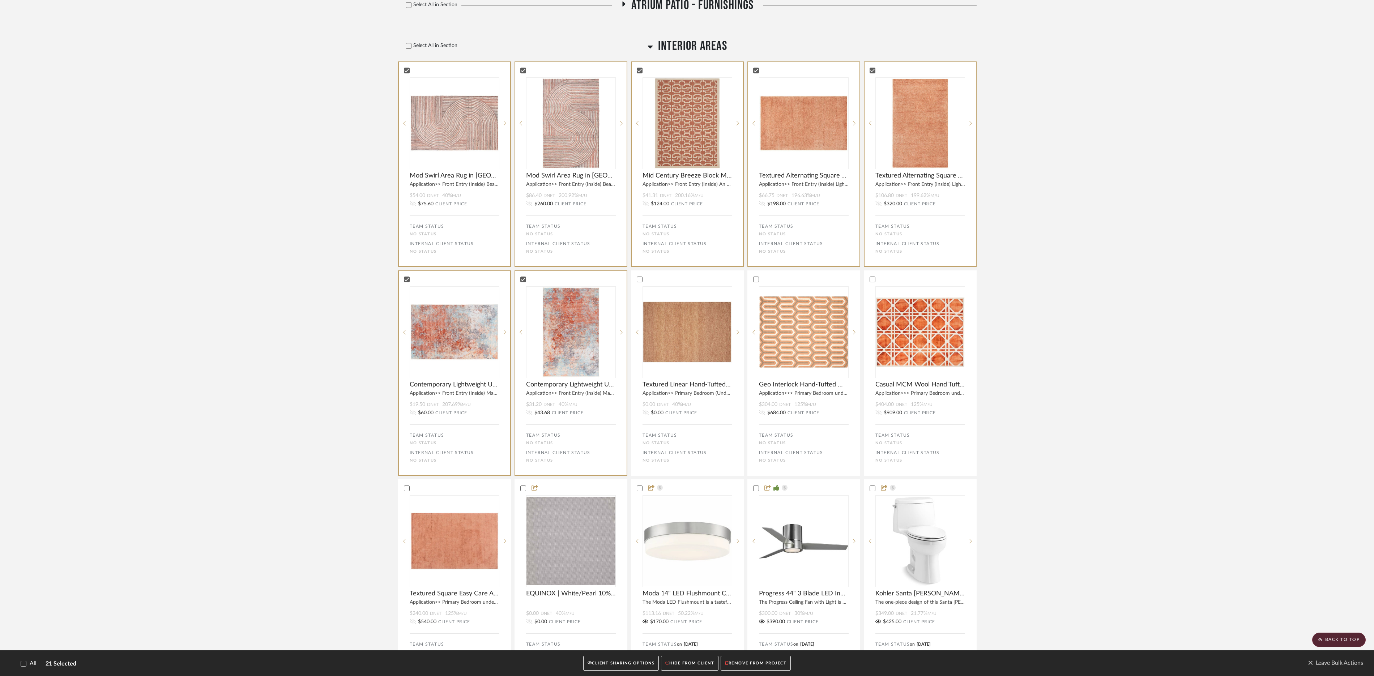
click at [615, 450] on button "CLIENT SHARING OPTIONS" at bounding box center [621, 663] width 76 height 15
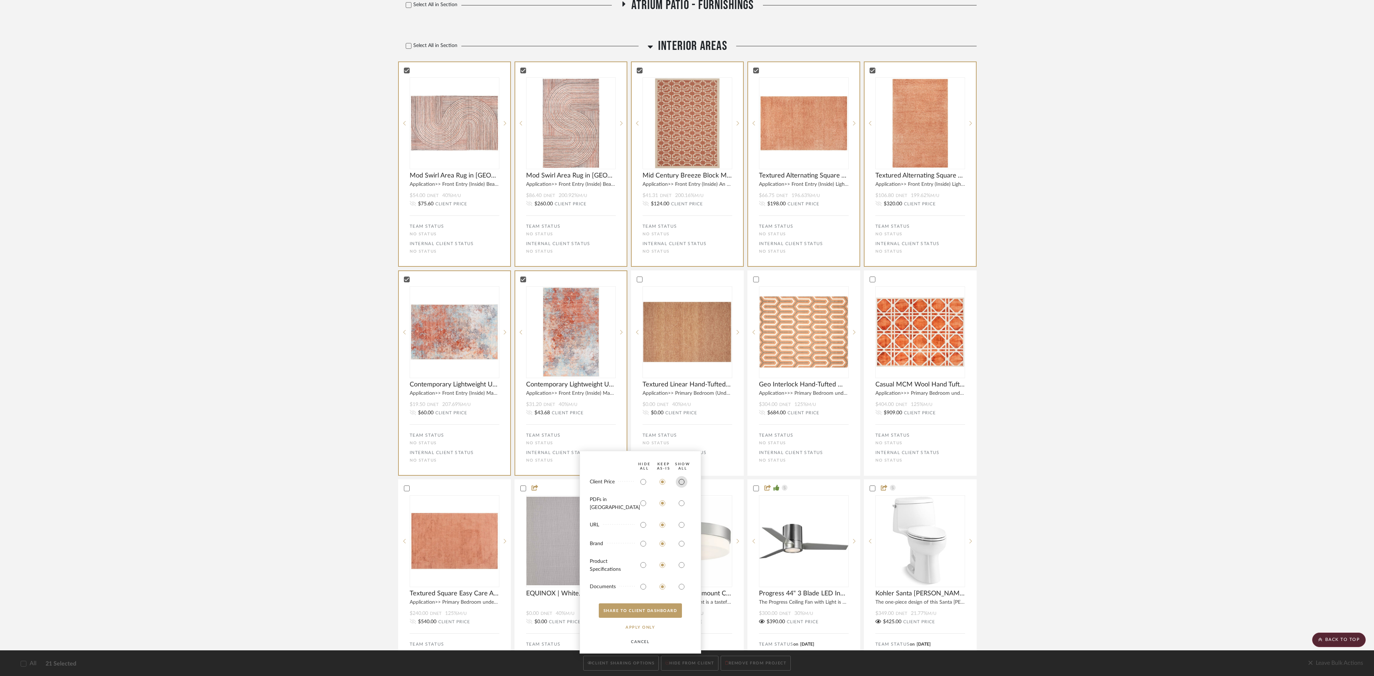
click at [682, 450] on input "radio" at bounding box center [682, 482] width 12 height 12
radio input "true"
click at [682, 450] on input "radio" at bounding box center [682, 565] width 12 height 12
radio input "true"
click at [683, 450] on input "radio" at bounding box center [682, 587] width 12 height 12
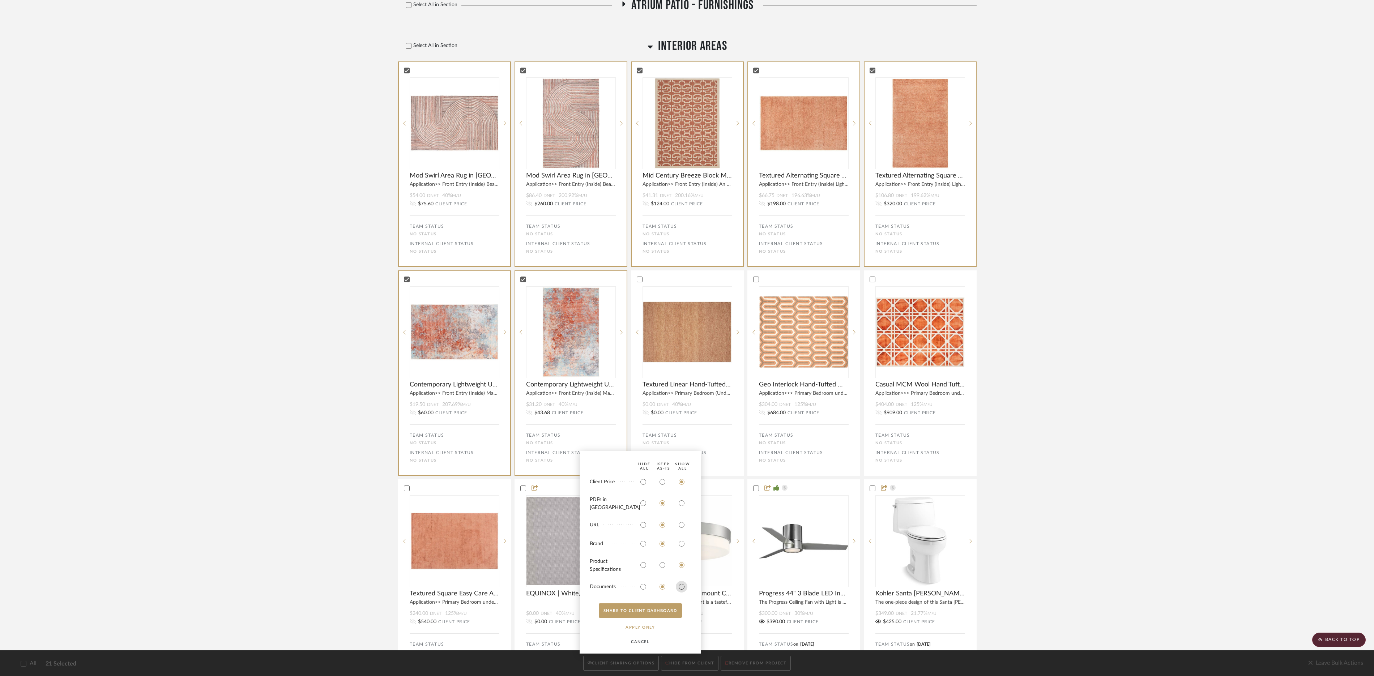
radio input "true"
click at [681, 450] on input "radio" at bounding box center [682, 503] width 12 height 12
radio input "true"
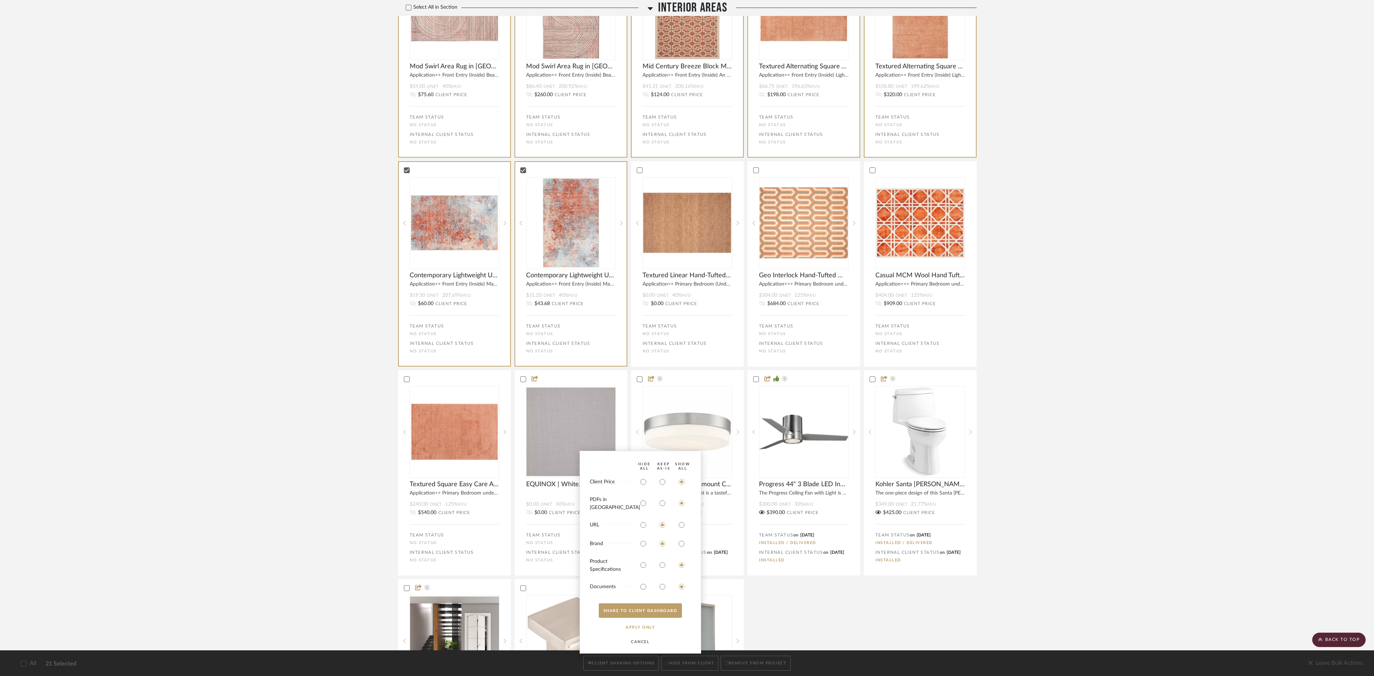
scroll to position [350, 0]
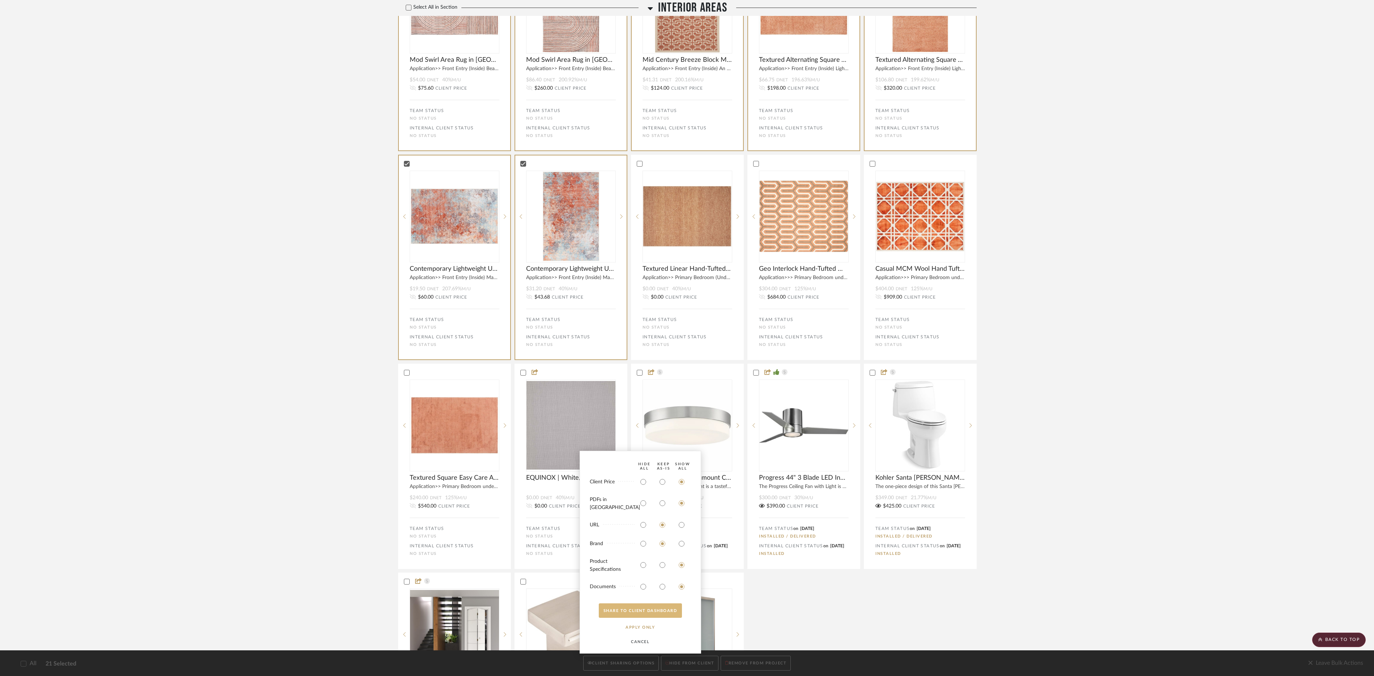
click at [643, 450] on button "SHARE TO CLIENT Dashboard" at bounding box center [640, 610] width 83 height 14
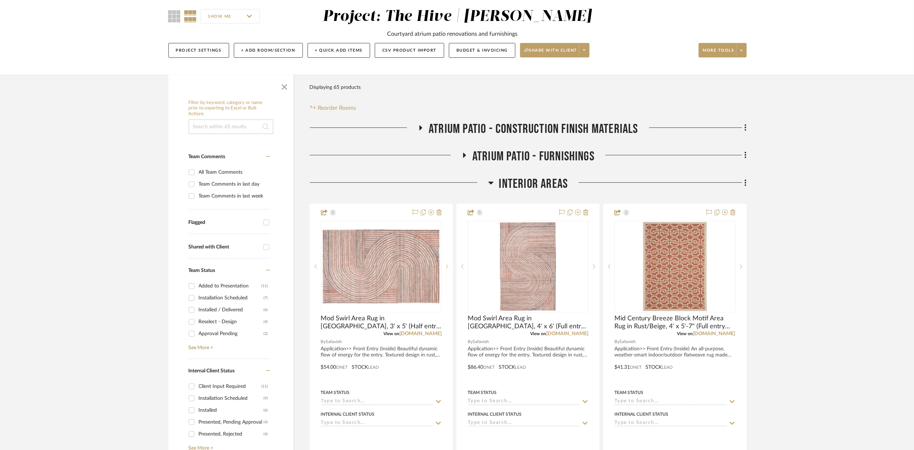
scroll to position [136, 0]
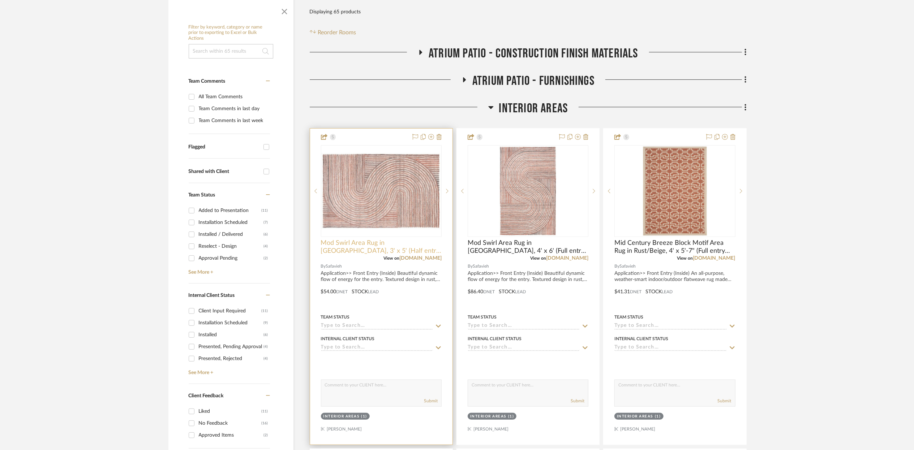
click at [368, 242] on span "Mod Swirl Area Rug in [GEOGRAPHIC_DATA], 3' x 5' (Half entry size)" at bounding box center [381, 247] width 121 height 16
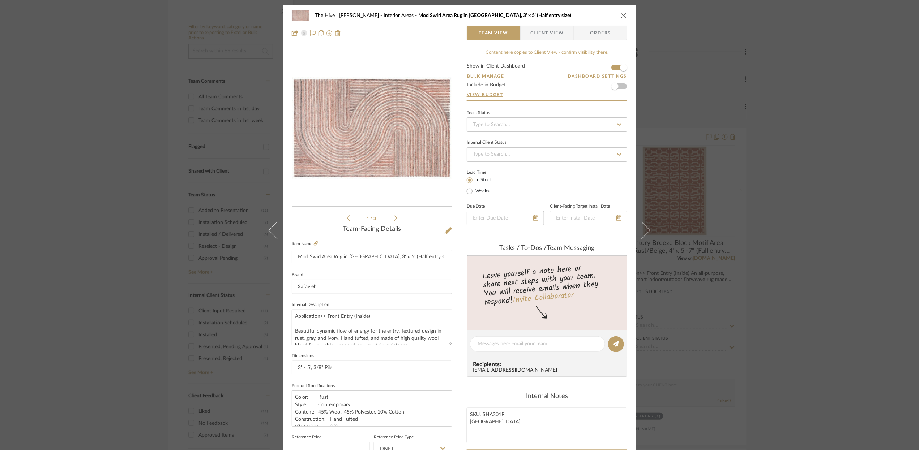
click at [538, 35] on span "Client View" at bounding box center [546, 33] width 33 height 14
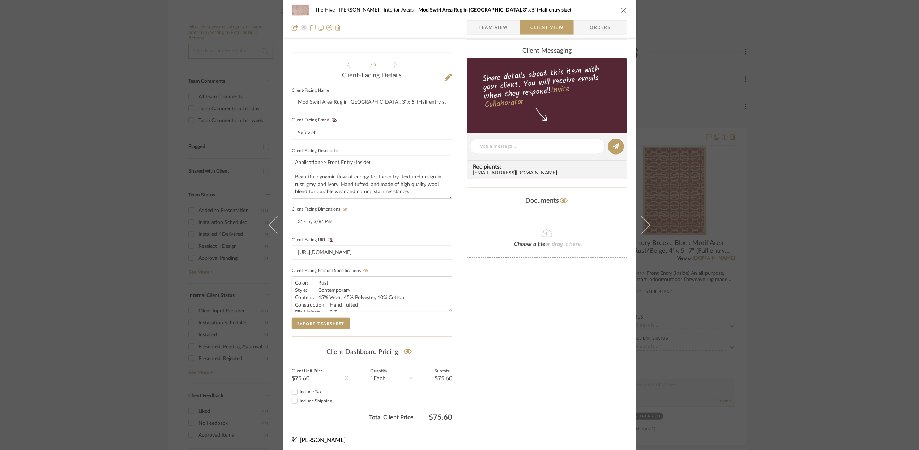
scroll to position [157, 0]
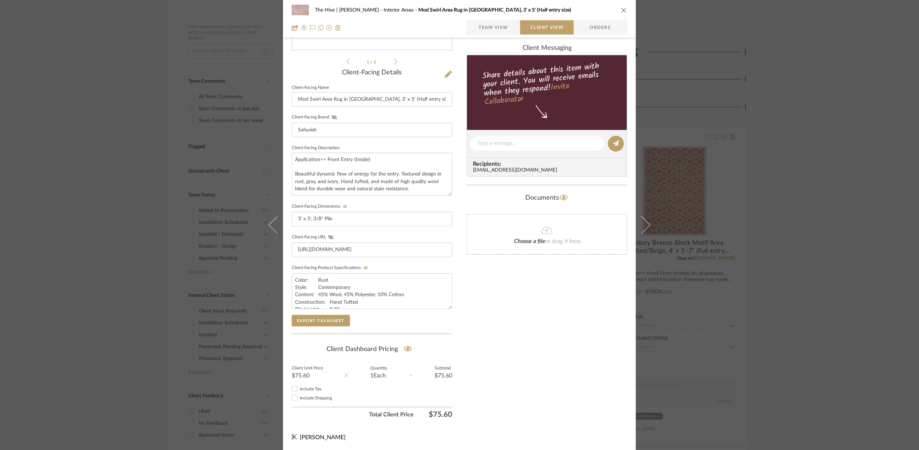
click at [488, 28] on span "Team View" at bounding box center [494, 27] width 30 height 14
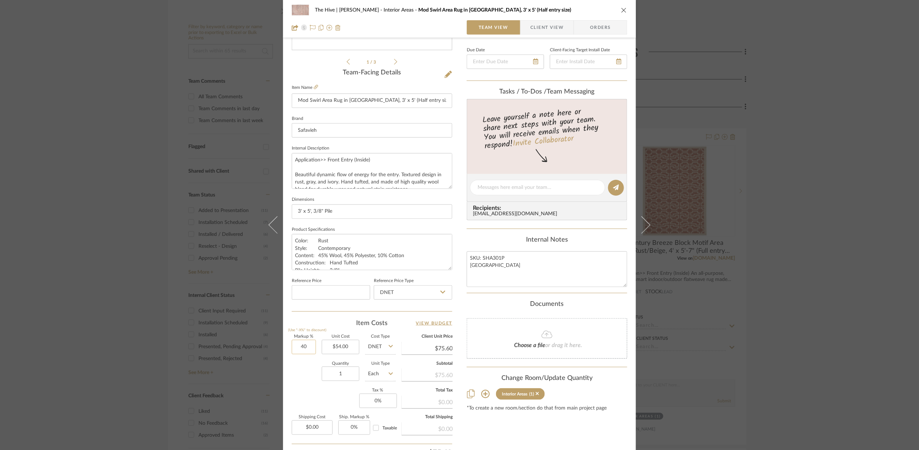
click at [300, 343] on input "40" at bounding box center [304, 347] width 24 height 14
type input "200%"
type input "54.00"
type input "$162.00"
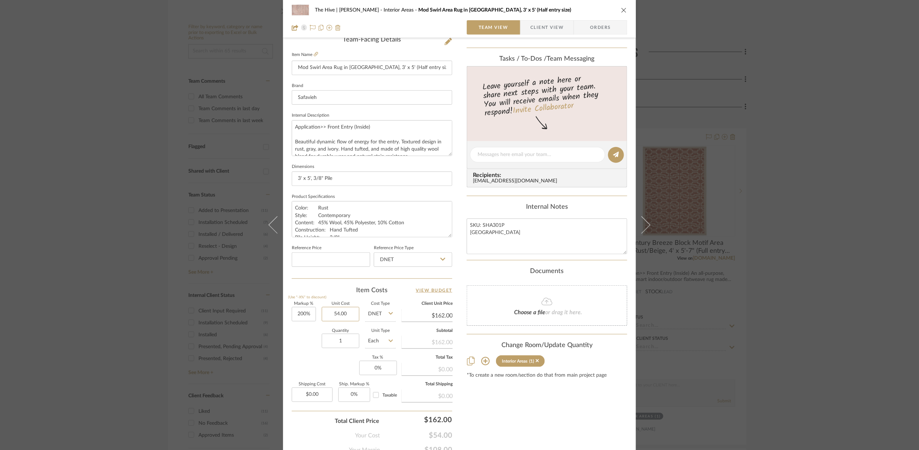
scroll to position [205, 0]
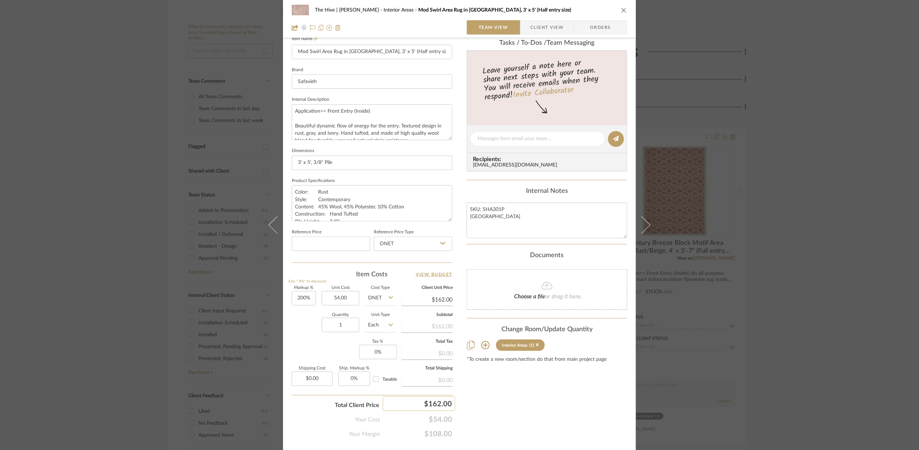
type input "$54.00"
type input "165"
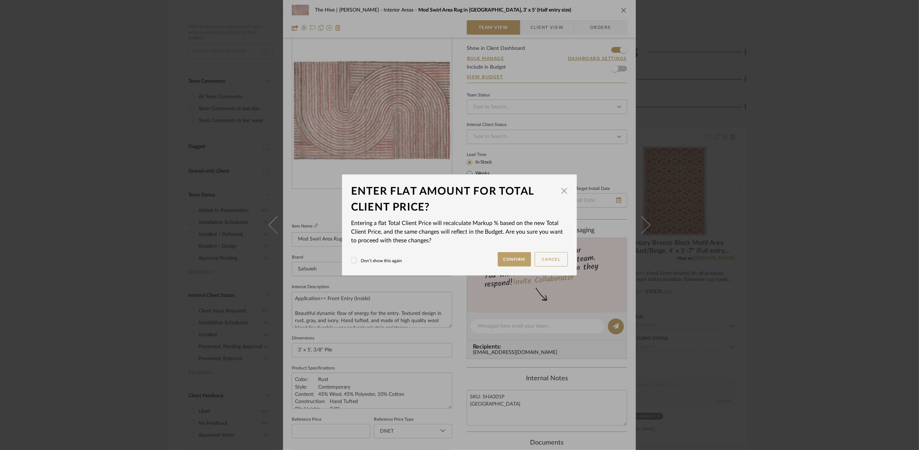
scroll to position [0, 0]
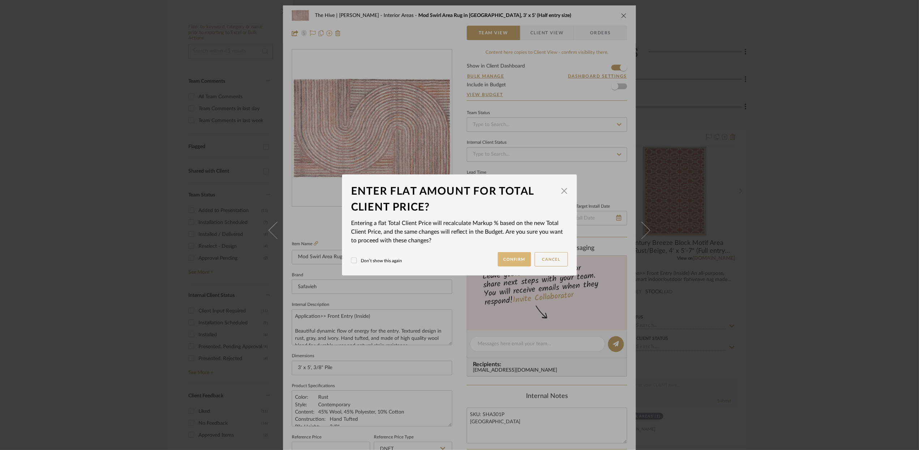
click at [507, 258] on button "Confirm" at bounding box center [515, 259] width 34 height 14
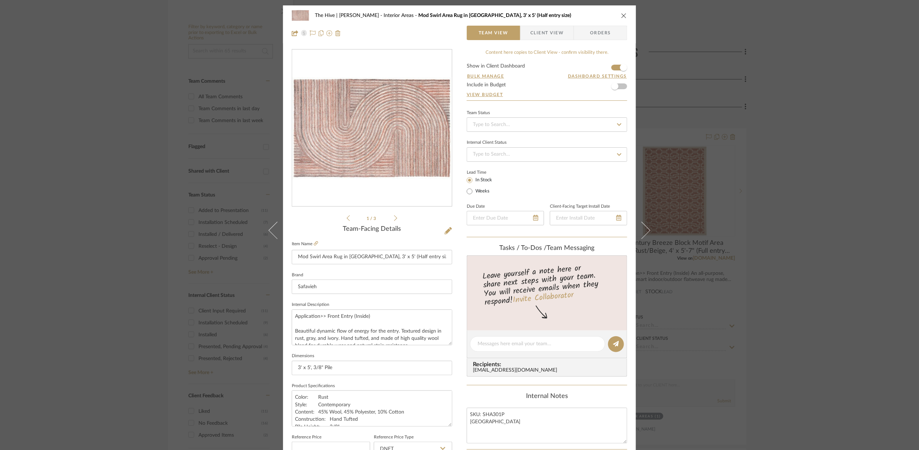
type input "205.55%"
type input "$165.00"
click at [545, 33] on span "Client View" at bounding box center [546, 33] width 33 height 14
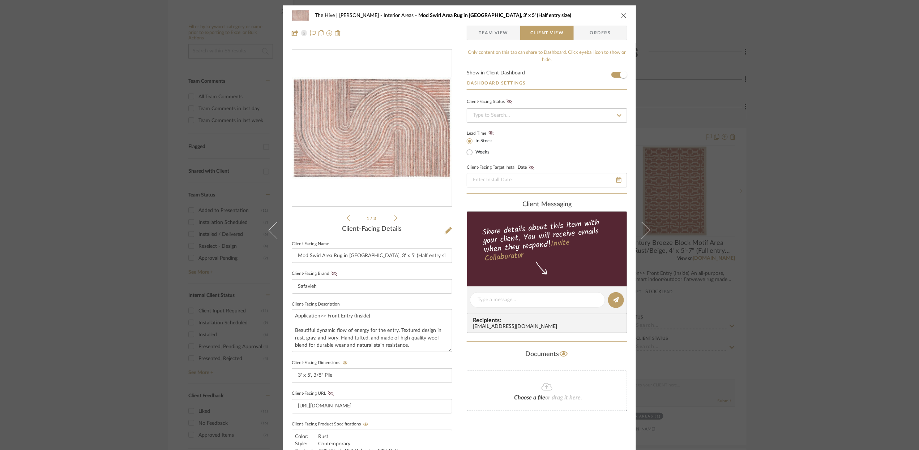
click at [621, 14] on icon "close" at bounding box center [624, 16] width 6 height 6
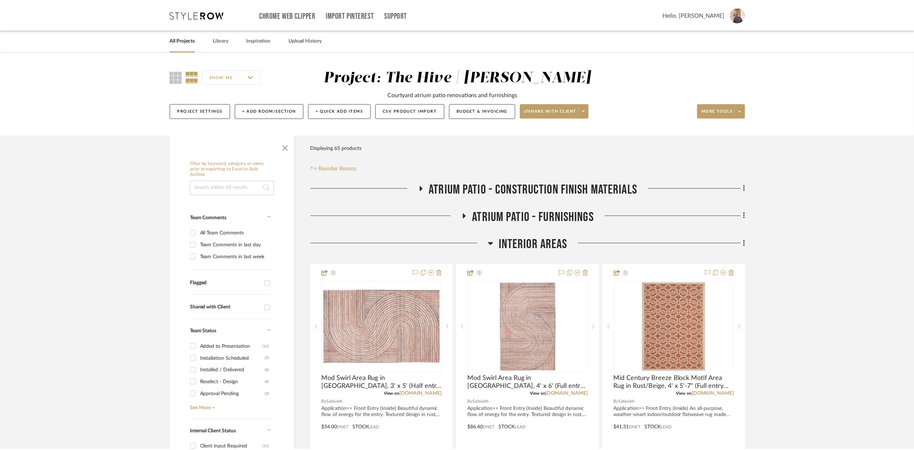
scroll to position [136, 0]
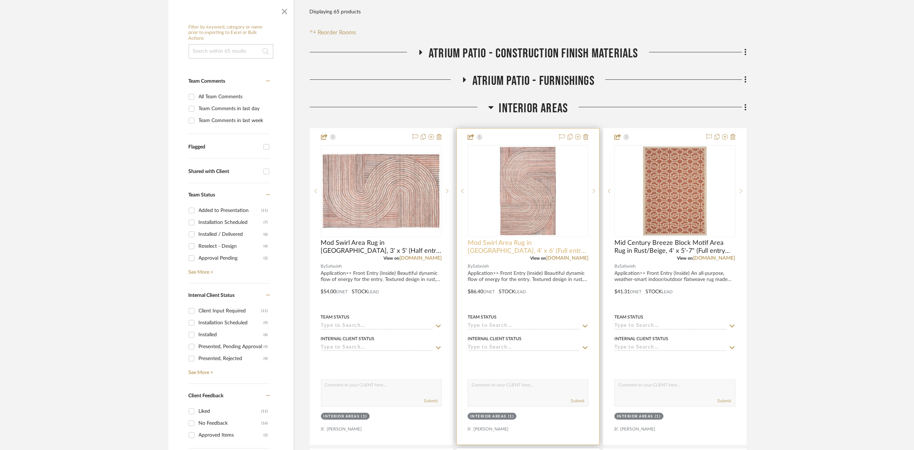
click at [507, 244] on span "Mod Swirl Area Rug in [GEOGRAPHIC_DATA], 4' x 6' (Full entry size)" at bounding box center [528, 247] width 121 height 16
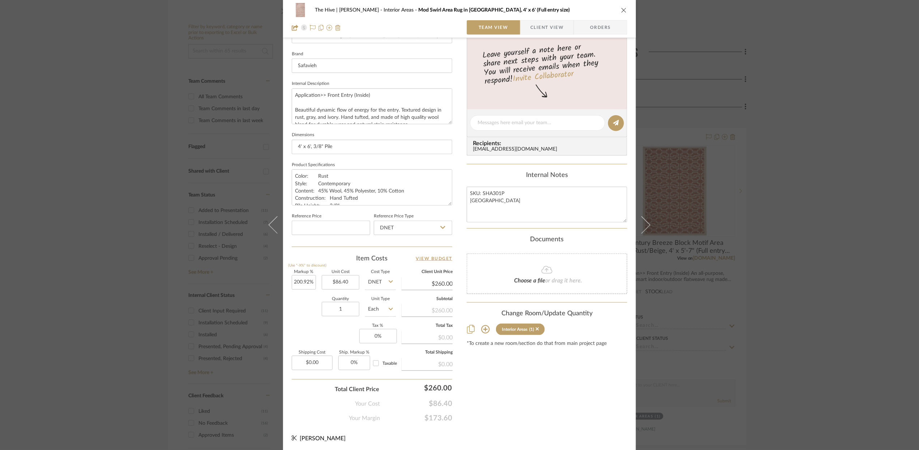
scroll to position [0, 0]
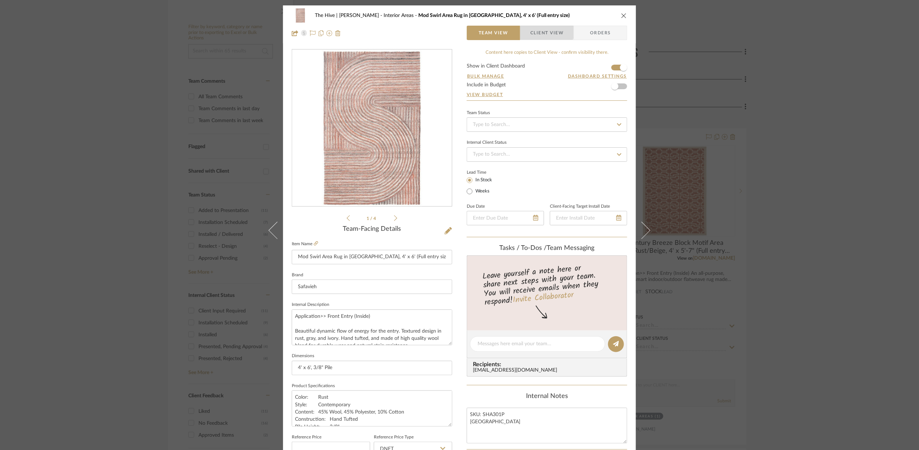
click at [543, 29] on span "Client View" at bounding box center [546, 33] width 33 height 14
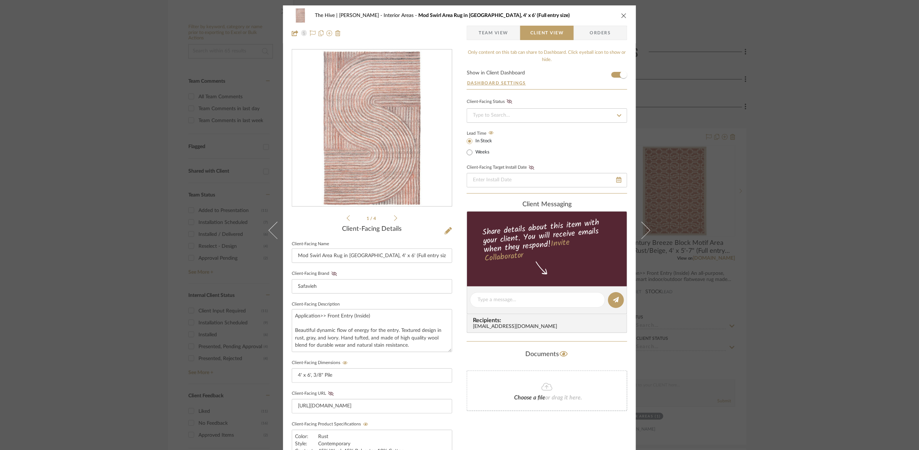
click at [616, 115] on icon at bounding box center [619, 115] width 7 height 5
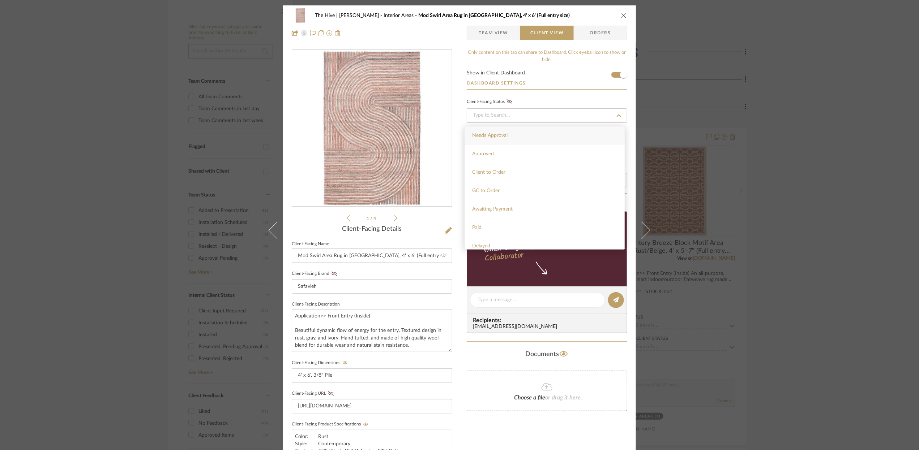
click at [618, 116] on icon at bounding box center [619, 115] width 7 height 5
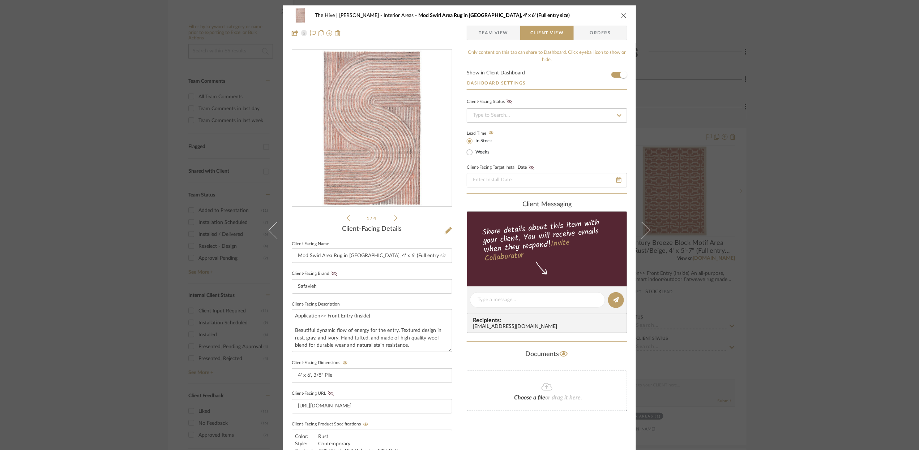
click at [621, 13] on icon "close" at bounding box center [624, 16] width 6 height 6
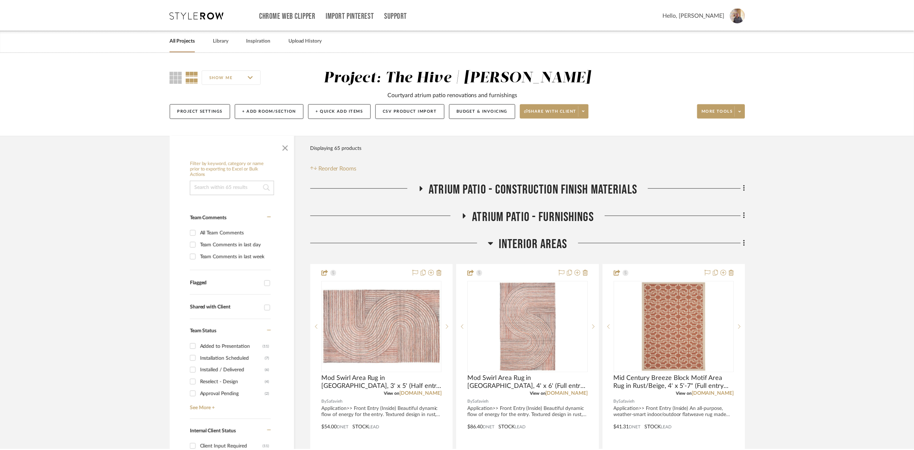
scroll to position [136, 0]
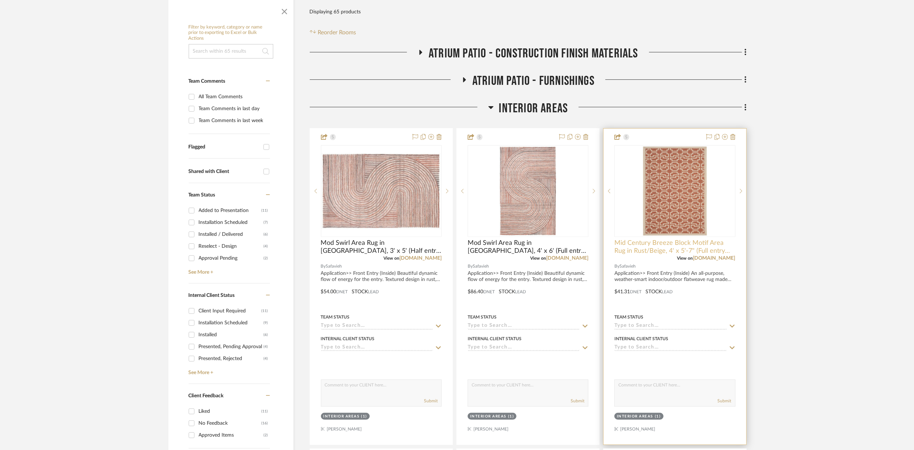
click at [652, 243] on span "Mid Century Breeze Block Motif Area Rug in Rust/Beige, 4' x 5'-7" (Full entry s…" at bounding box center [674, 247] width 121 height 16
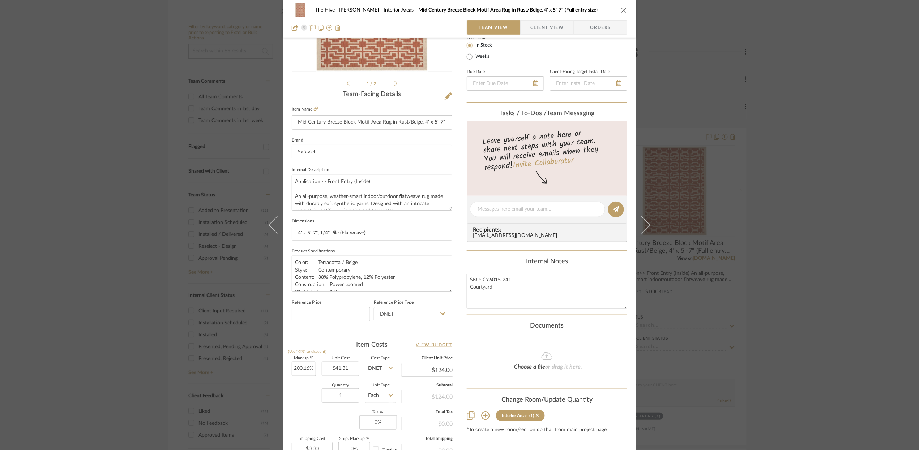
scroll to position [135, 0]
click at [530, 26] on span "Client View" at bounding box center [546, 27] width 33 height 14
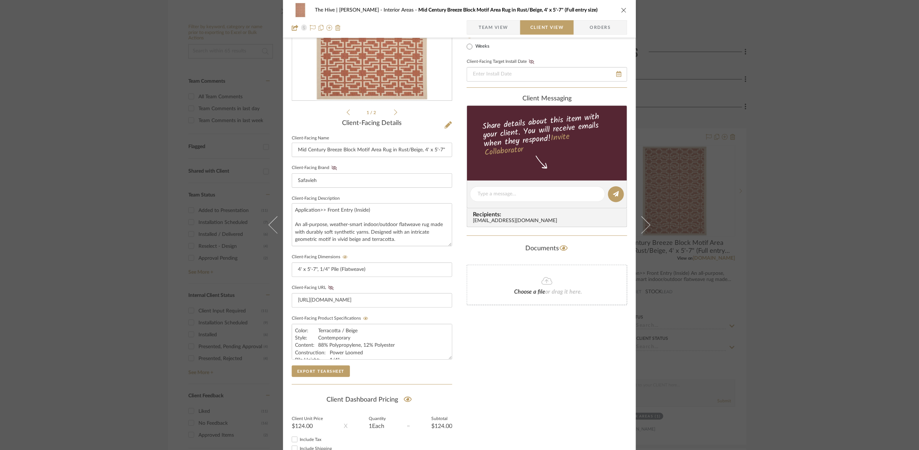
scroll to position [2, 0]
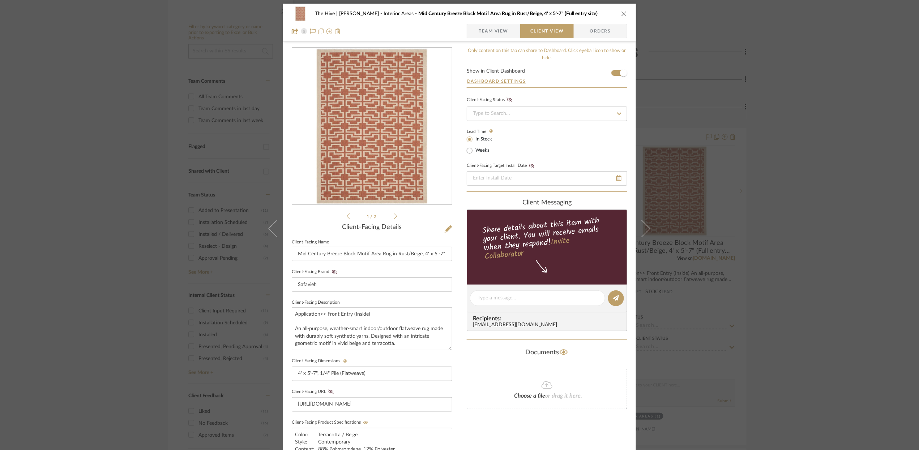
click at [621, 12] on icon "close" at bounding box center [624, 14] width 6 height 6
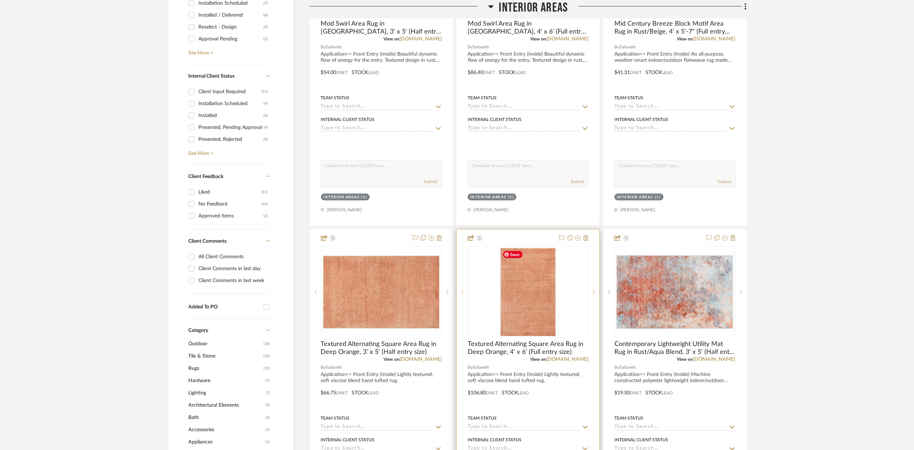
scroll to position [391, 0]
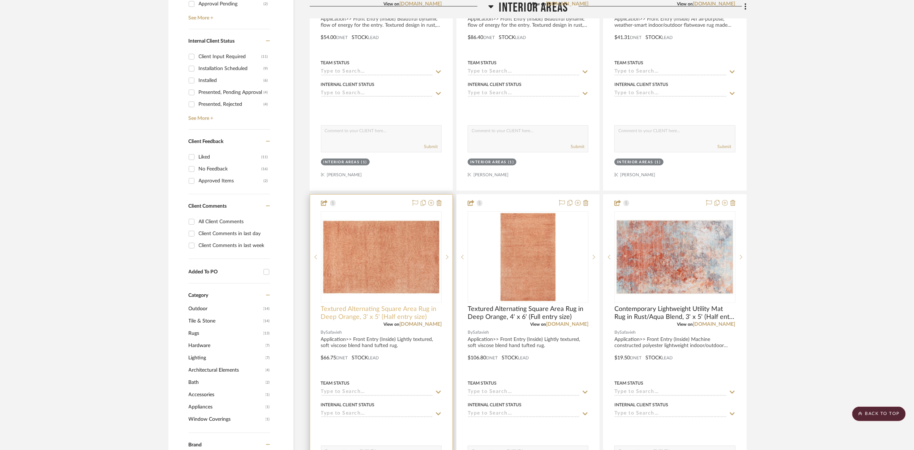
click at [382, 312] on span "Textured Alternating Square Area Rug in Deep Orange, 3' x 5' (Half entry size)" at bounding box center [381, 313] width 121 height 16
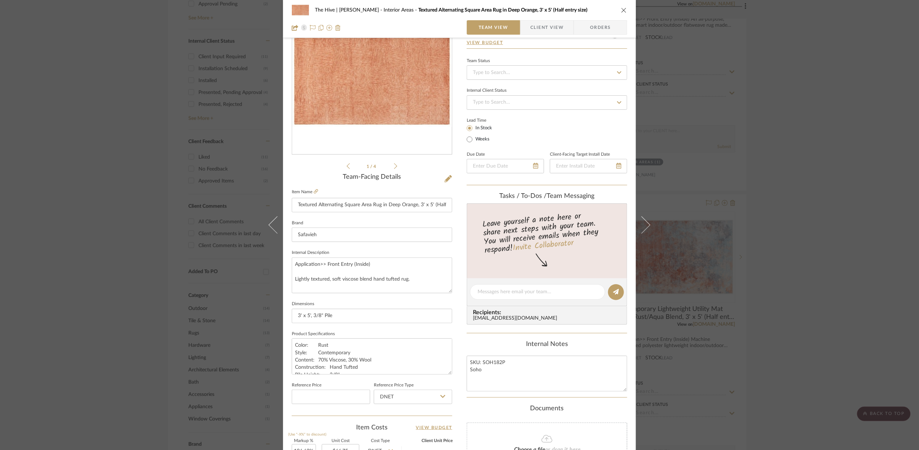
scroll to position [221, 0]
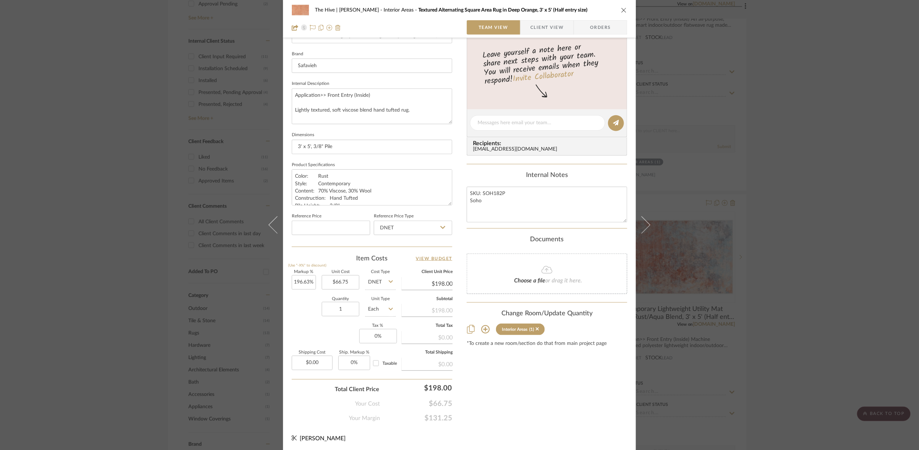
click at [546, 23] on span "Client View" at bounding box center [546, 27] width 33 height 14
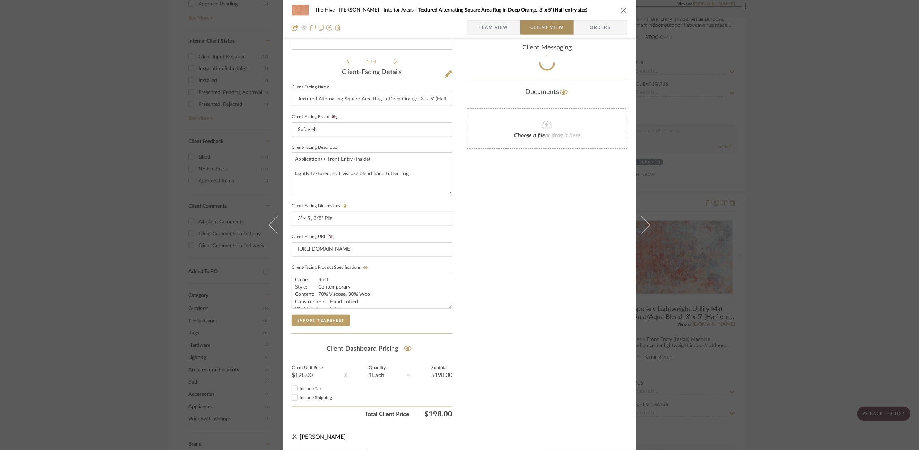
scroll to position [157, 0]
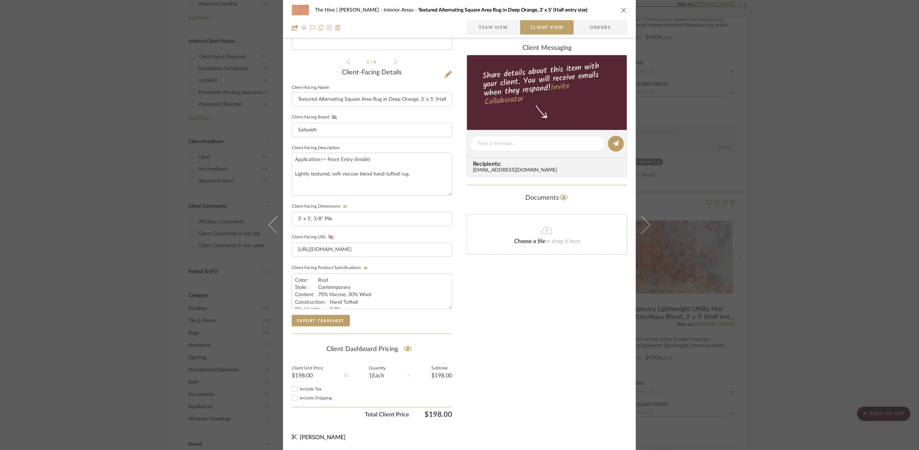
click at [482, 28] on span "Team View" at bounding box center [494, 27] width 30 height 14
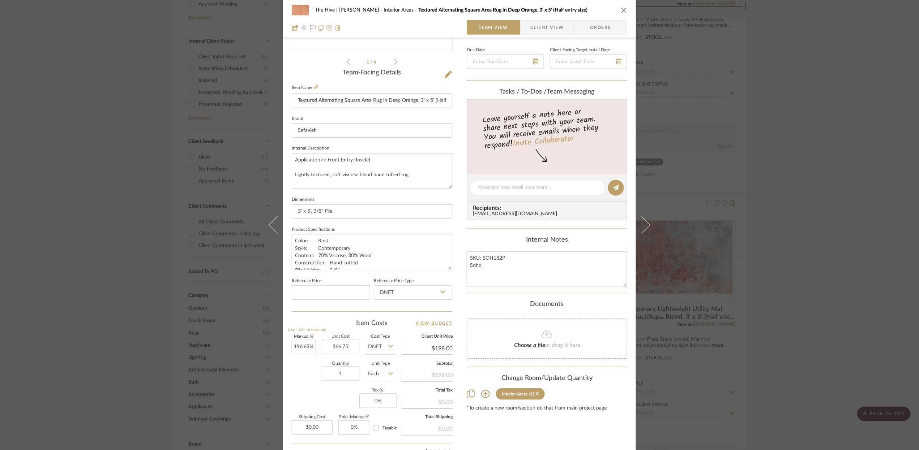
click at [621, 9] on icon "close" at bounding box center [624, 10] width 6 height 6
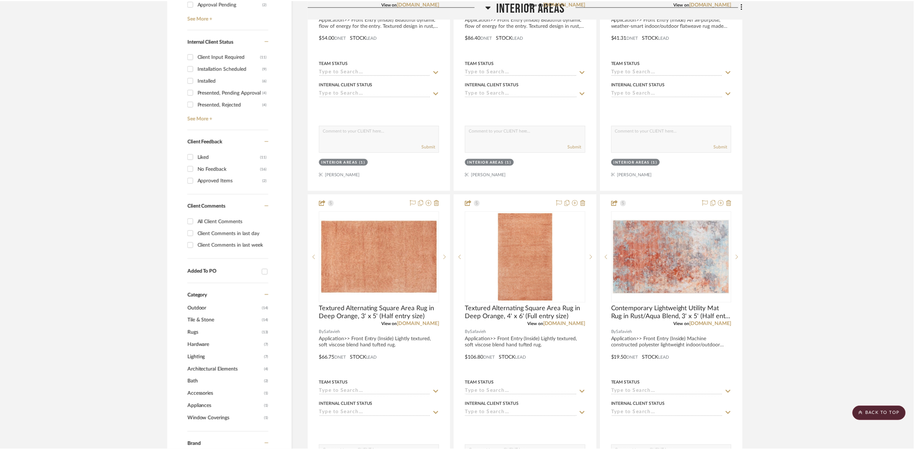
scroll to position [391, 0]
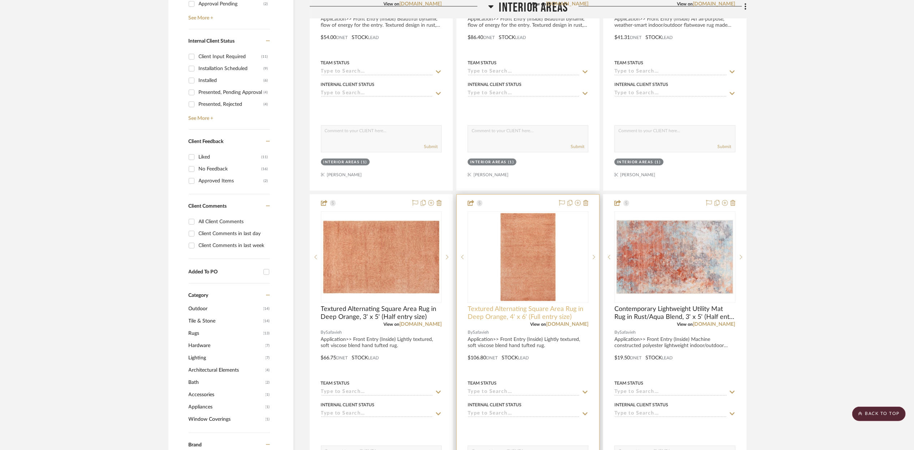
click at [510, 310] on span "Textured Alternating Square Area Rug in Deep Orange, 4' x 6' (Full entry size)" at bounding box center [528, 313] width 121 height 16
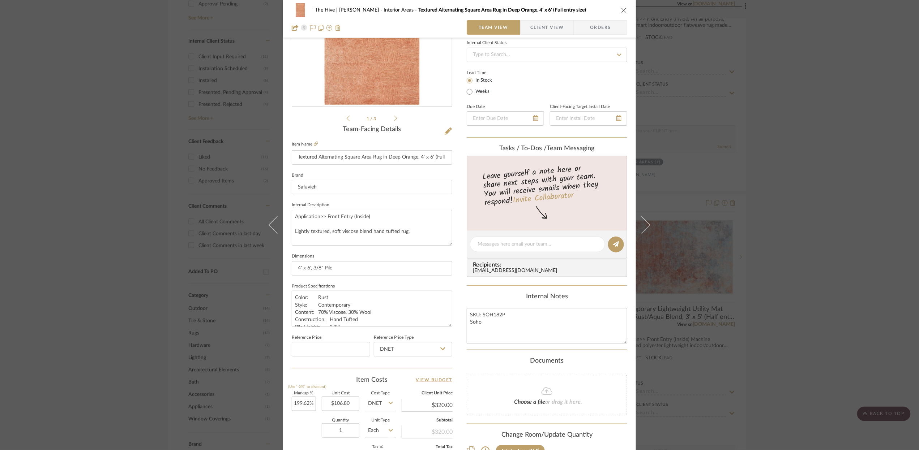
scroll to position [87, 0]
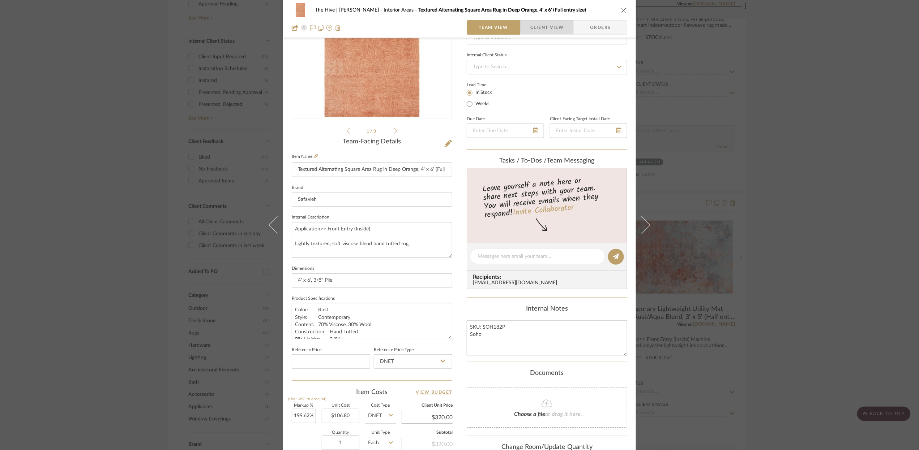
click at [558, 25] on span "Client View" at bounding box center [546, 27] width 33 height 14
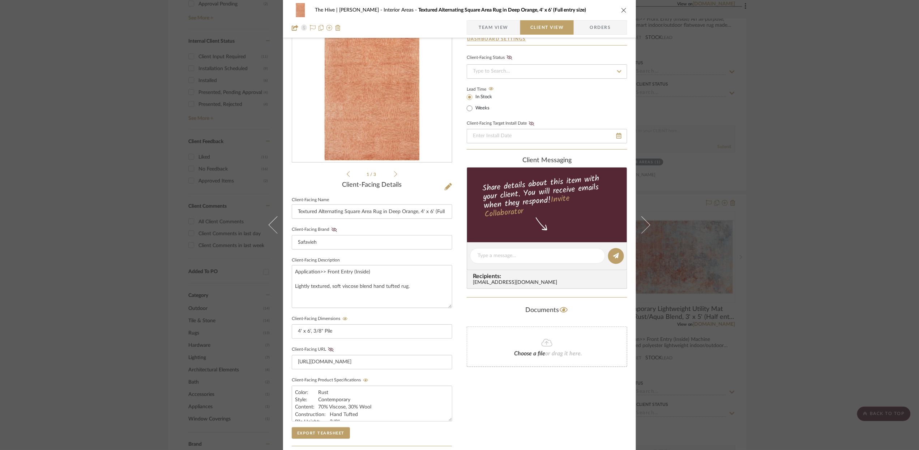
scroll to position [0, 0]
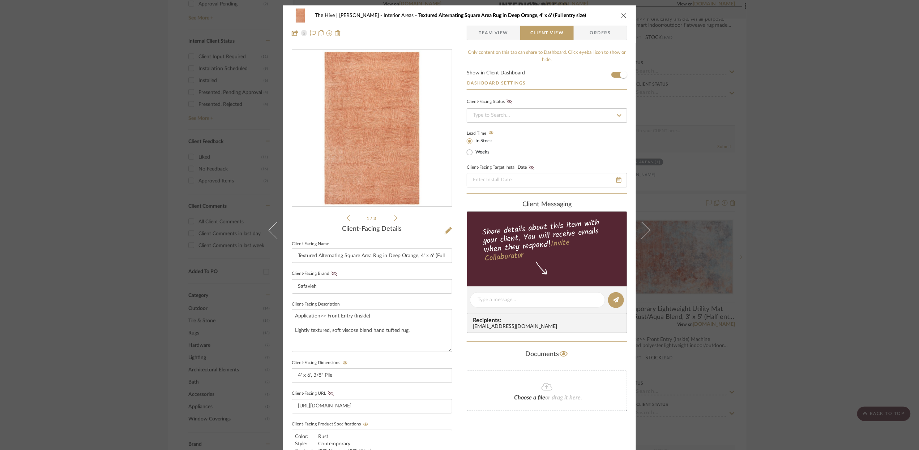
click at [492, 36] on span "Team View" at bounding box center [494, 33] width 30 height 14
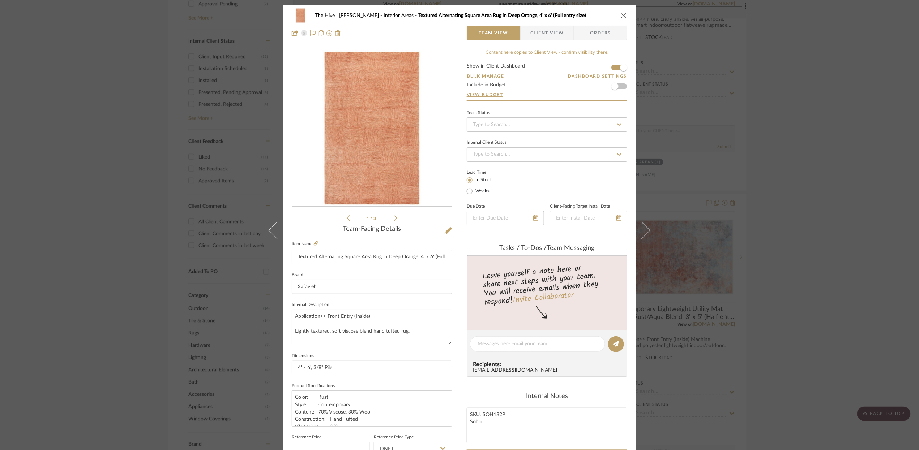
click at [622, 14] on icon "close" at bounding box center [624, 16] width 6 height 6
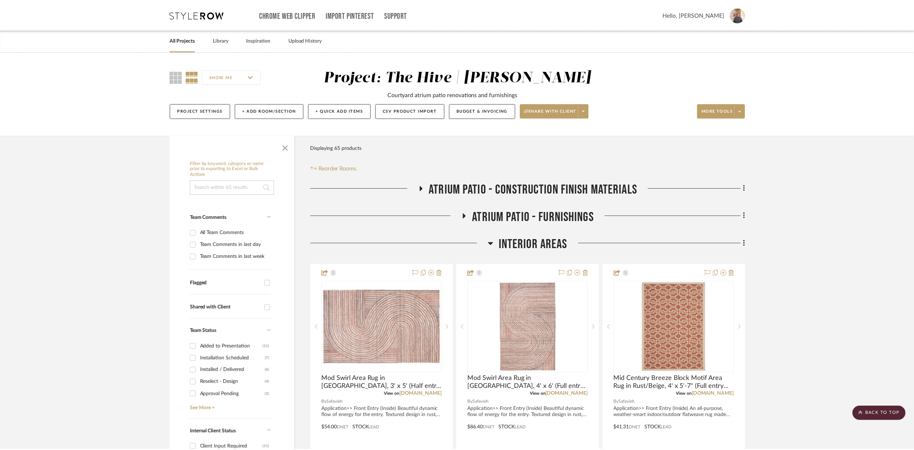
scroll to position [391, 0]
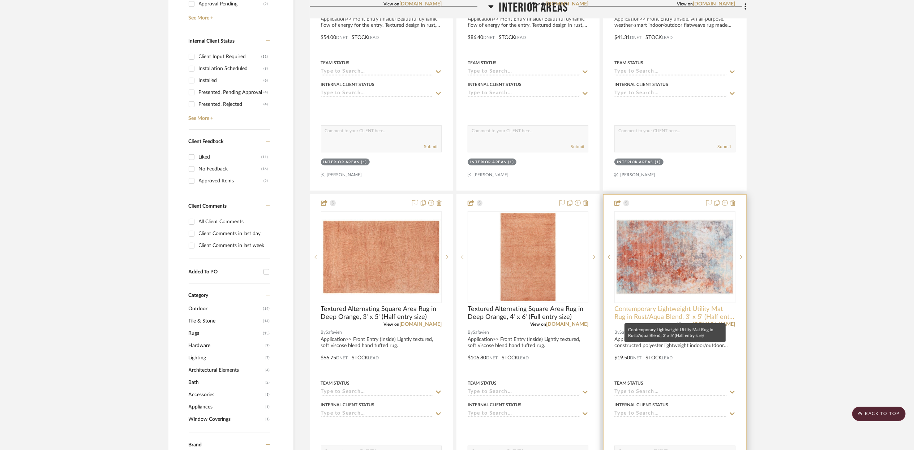
click at [648, 315] on span "Contemporary Lightweight Utility Mat Rug in Rust/Aqua Blend, 3' x 5' (Half entr…" at bounding box center [674, 313] width 121 height 16
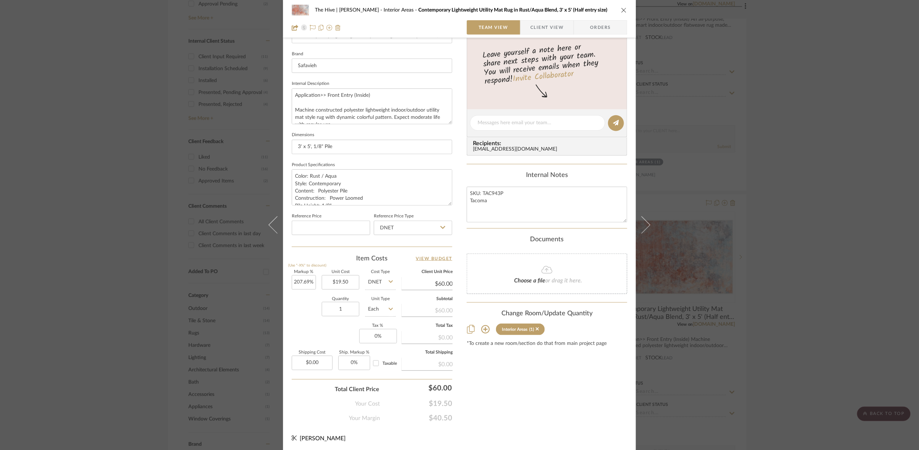
scroll to position [0, 0]
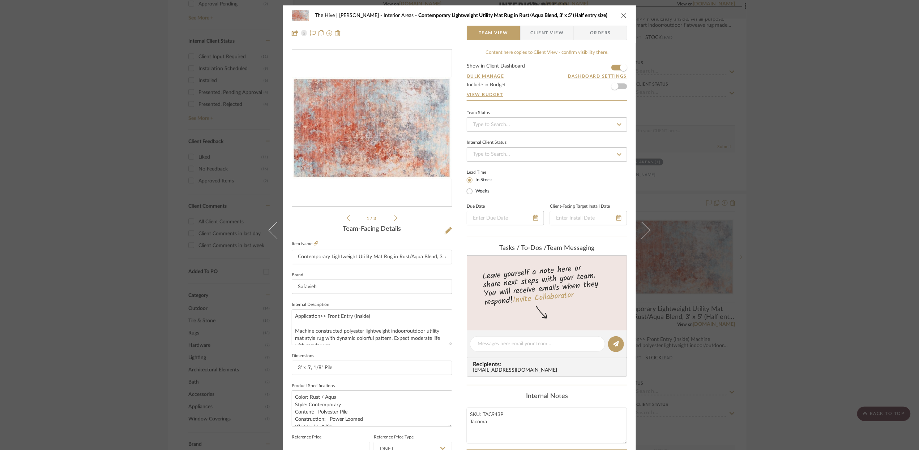
click at [542, 32] on span "Client View" at bounding box center [546, 33] width 33 height 14
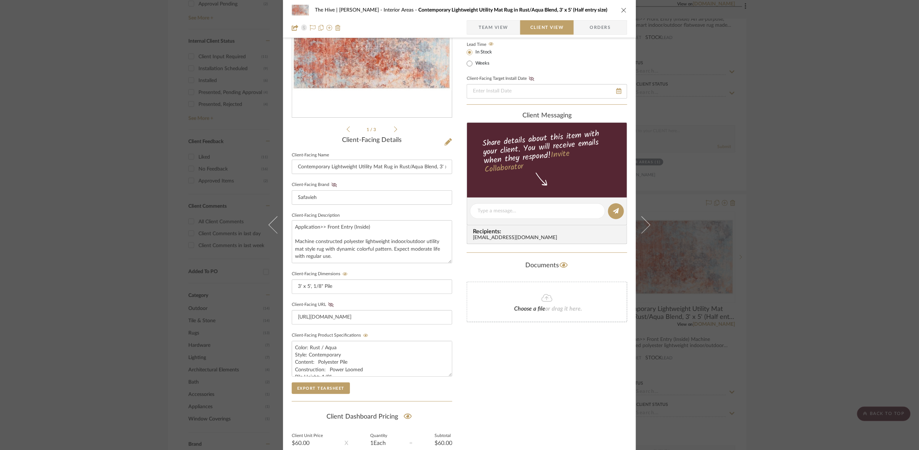
scroll to position [152, 0]
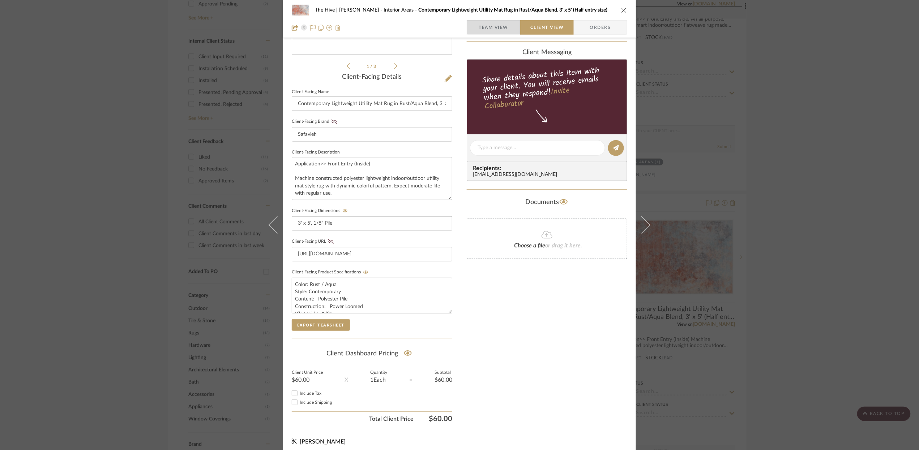
click at [493, 31] on span "Team View" at bounding box center [494, 27] width 30 height 14
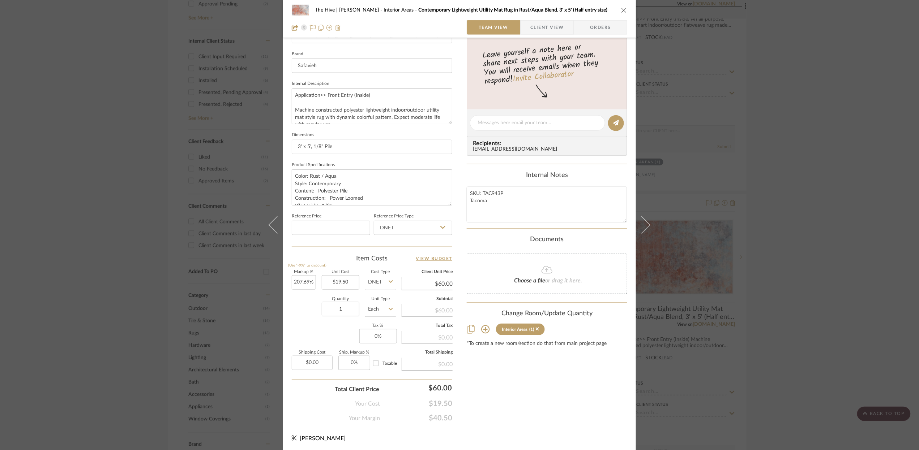
scroll to position [0, 0]
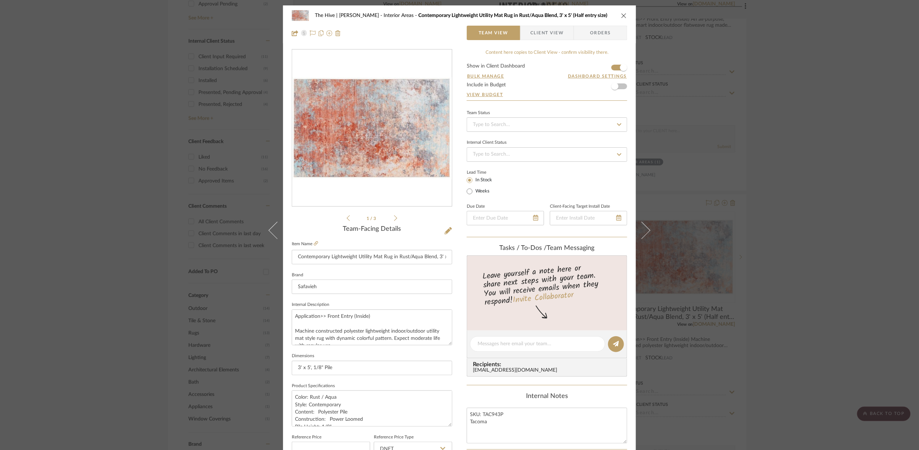
click at [621, 17] on icon "close" at bounding box center [624, 16] width 6 height 6
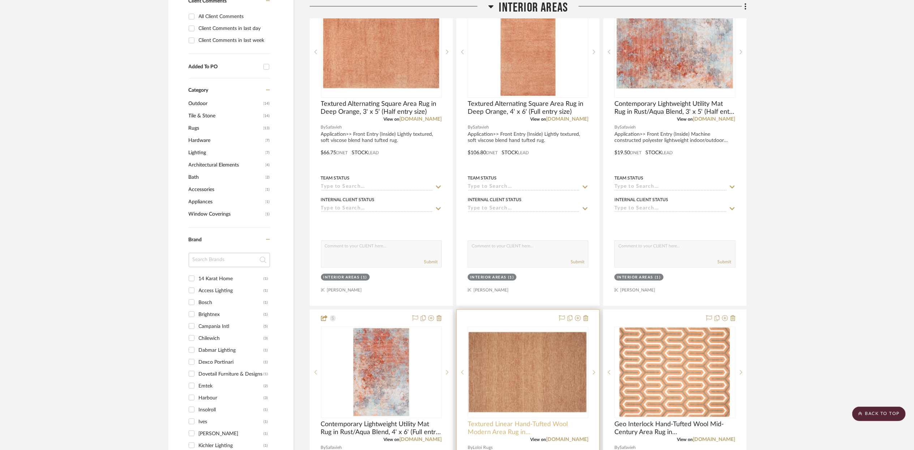
scroll to position [683, 0]
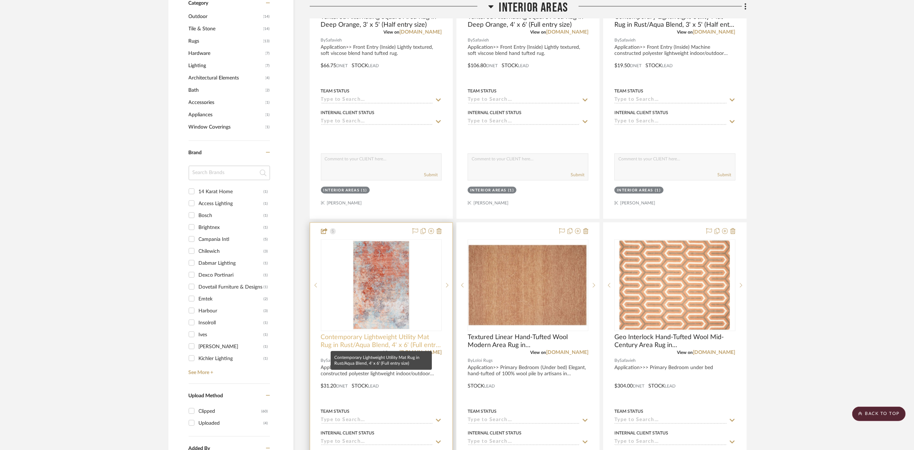
click at [357, 343] on span "Contemporary Lightweight Utility Mat Rug in Rust/Aqua Blend, 4' x 6' (Full entr…" at bounding box center [381, 342] width 121 height 16
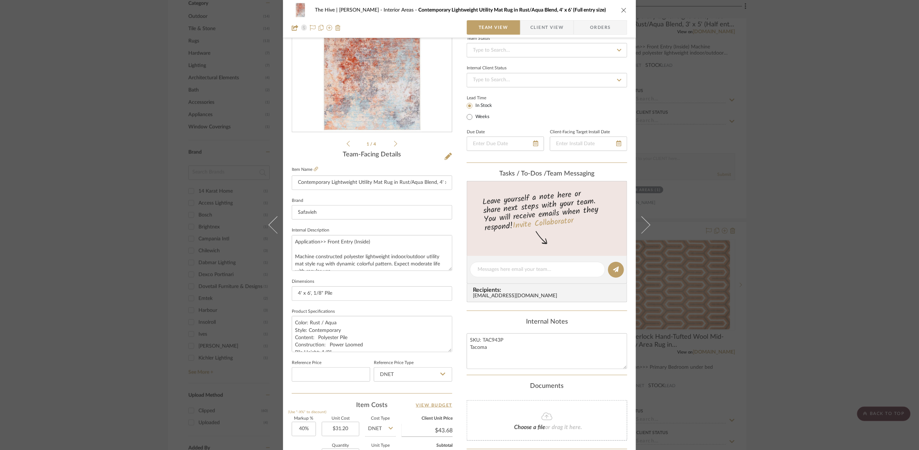
scroll to position [221, 0]
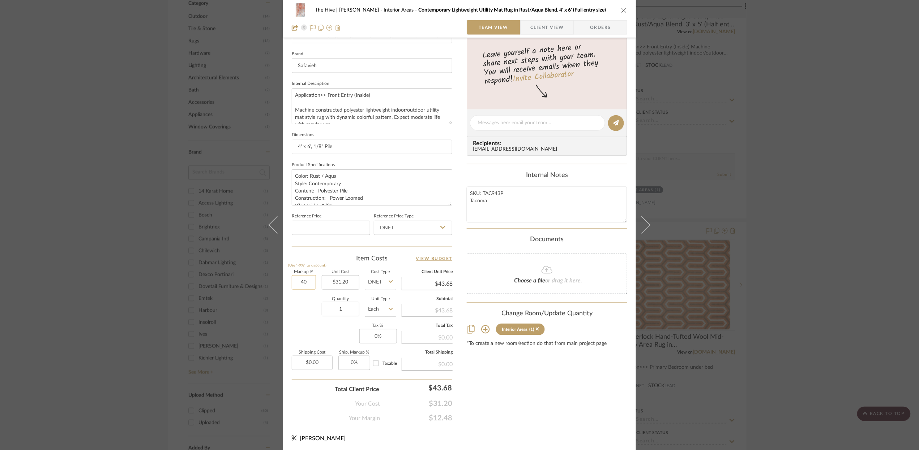
click at [303, 283] on input "40" at bounding box center [304, 282] width 24 height 14
type input "200%"
type input "31.20"
type input "$93.60"
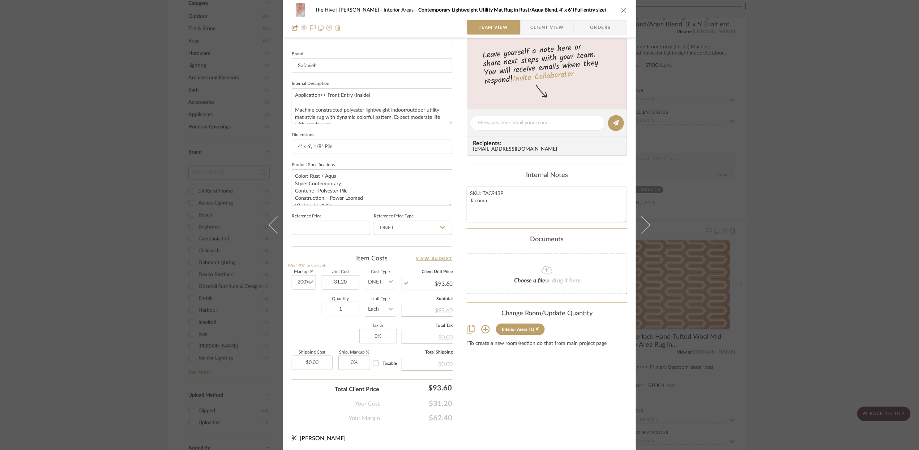
type input "$31.20"
click at [498, 392] on div "Content here copies to Client View - confirm visibility there. Show in Client D…" at bounding box center [547, 125] width 160 height 595
type input "94.00"
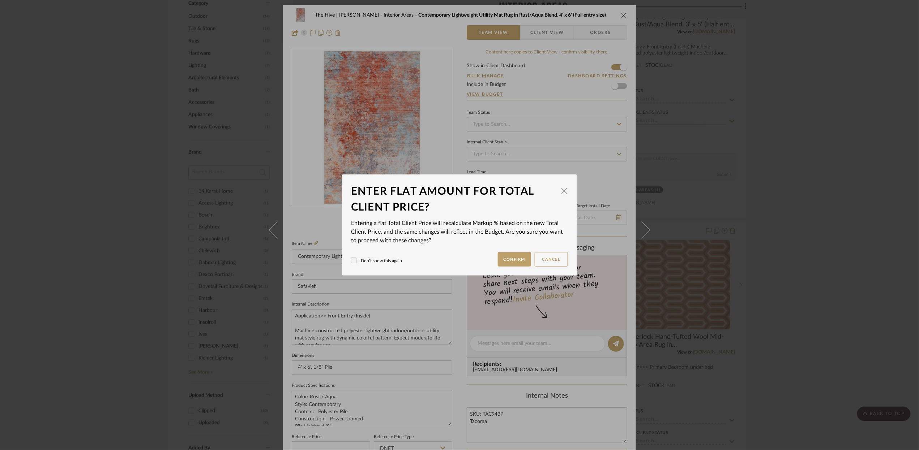
scroll to position [0, 0]
click at [511, 260] on button "Confirm" at bounding box center [515, 259] width 34 height 14
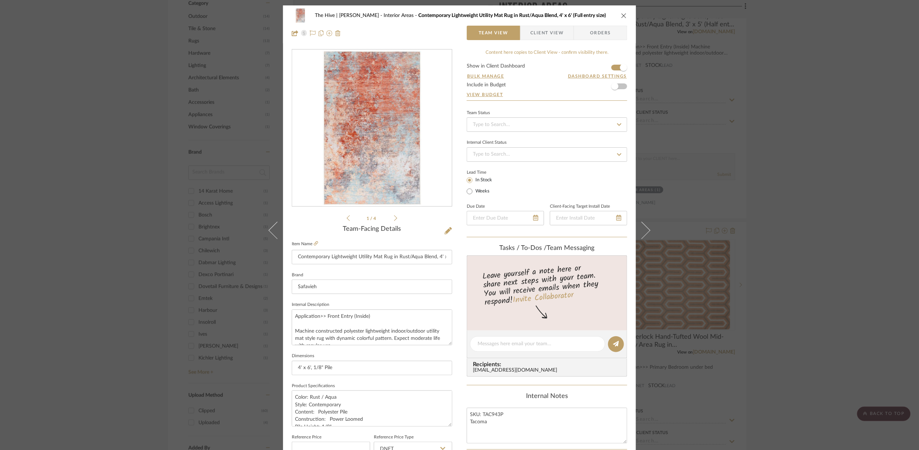
type input "201.28%"
type input "$94.00"
click at [544, 31] on span "Client View" at bounding box center [546, 33] width 33 height 14
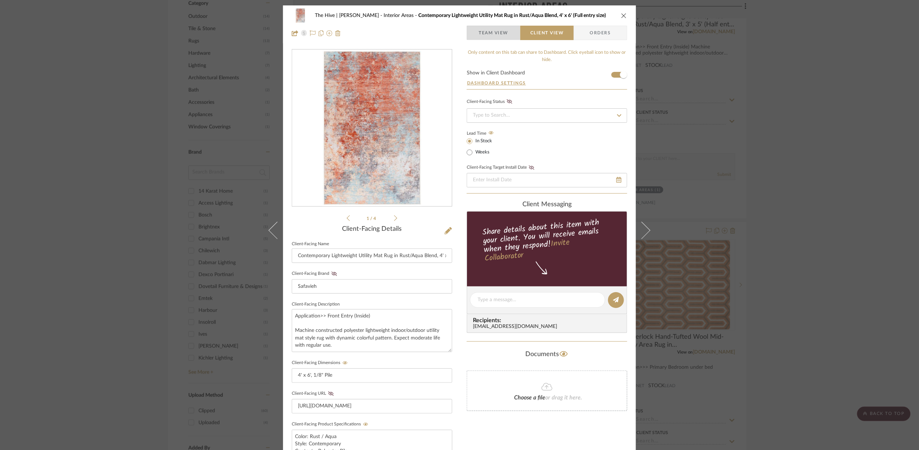
click at [499, 29] on span "Team View" at bounding box center [494, 33] width 30 height 14
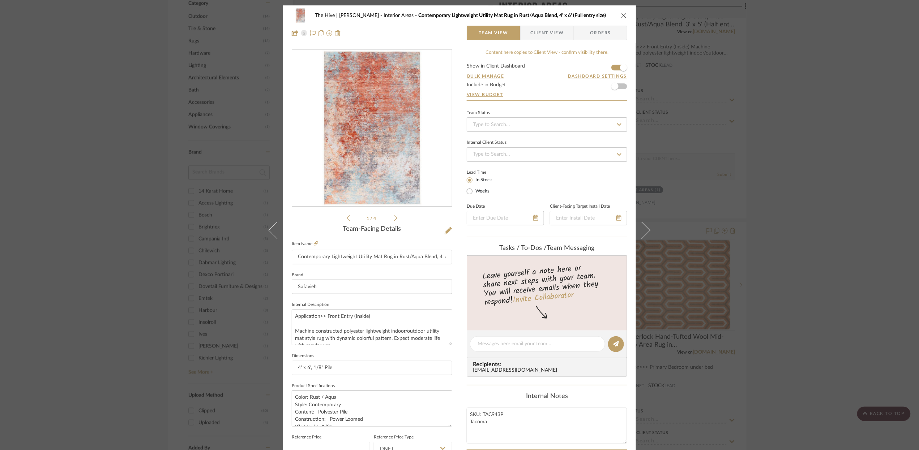
click at [621, 14] on icon "close" at bounding box center [624, 16] width 6 height 6
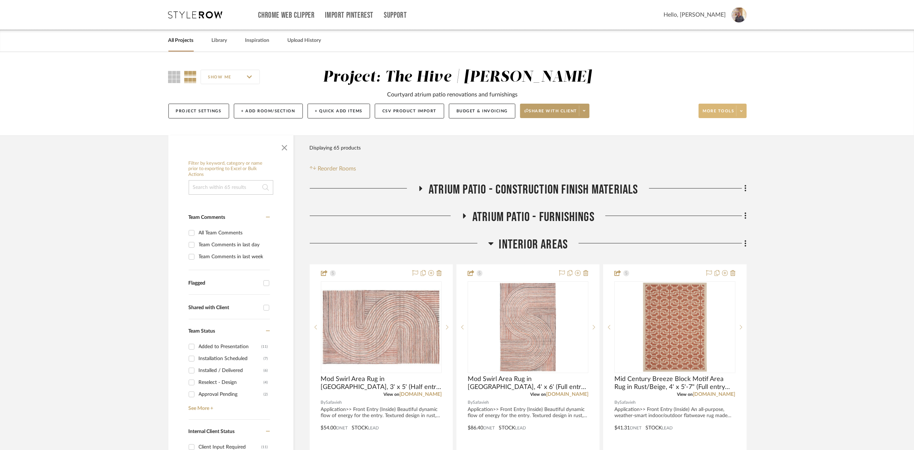
click at [736, 111] on icon at bounding box center [741, 111] width 3 height 4
click at [736, 106] on div at bounding box center [457, 225] width 914 height 450
click at [586, 111] on icon at bounding box center [584, 110] width 3 height 1
click at [557, 149] on span "Generate URL to Share" at bounding box center [559, 149] width 62 height 6
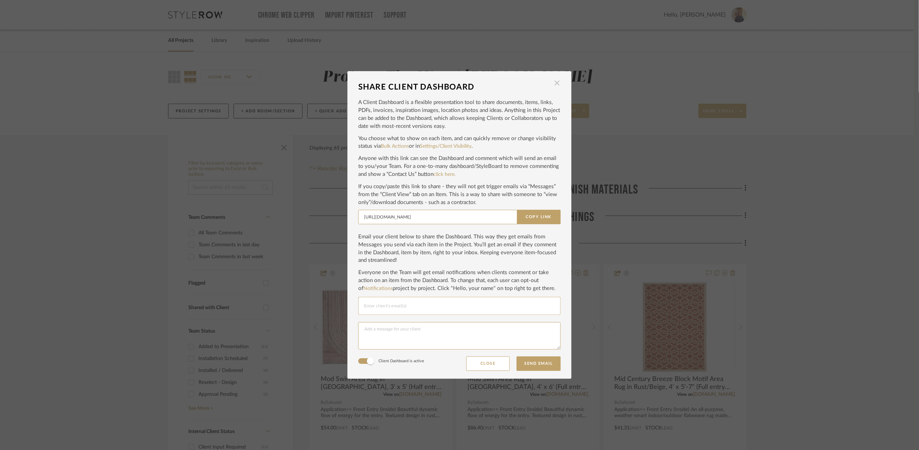
click at [554, 83] on span "button" at bounding box center [557, 83] width 14 height 14
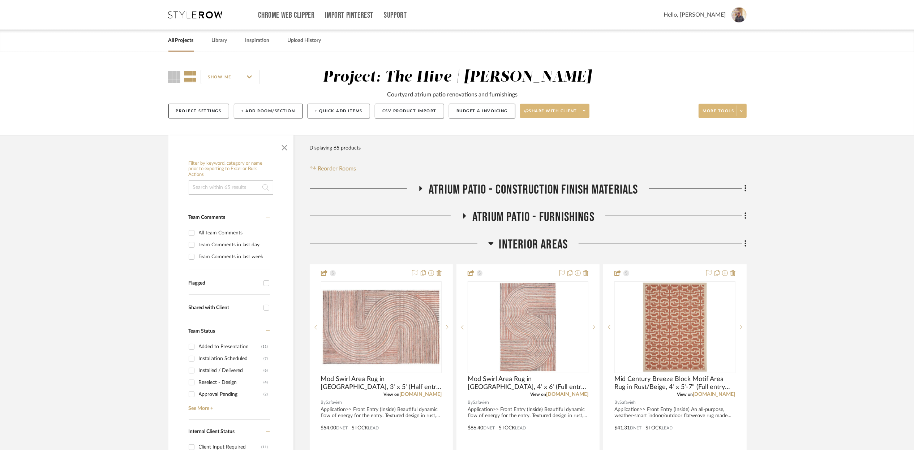
click at [586, 110] on icon at bounding box center [584, 111] width 3 height 4
click at [558, 163] on span "View Dashboard Settings" at bounding box center [559, 166] width 62 height 6
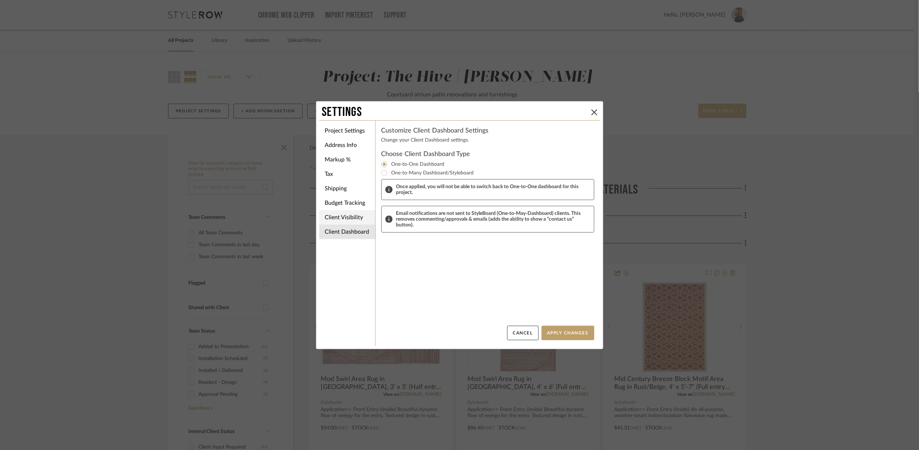
click at [351, 218] on li "Client Visibility" at bounding box center [347, 217] width 56 height 14
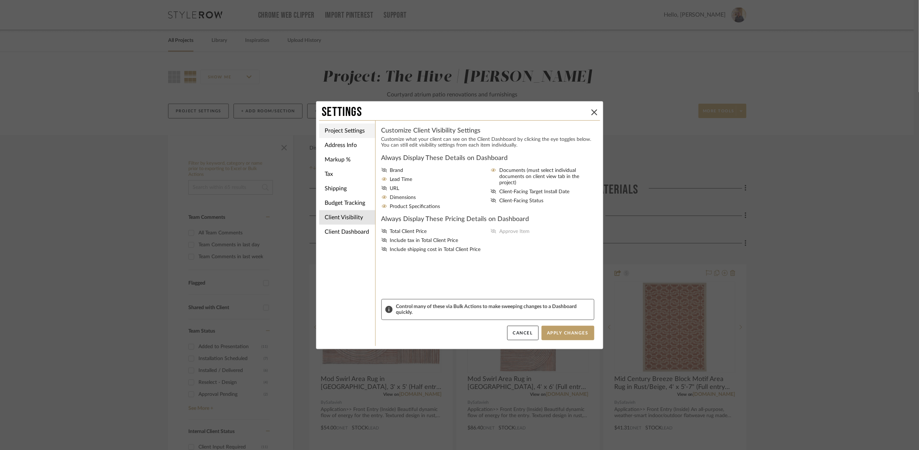
click at [347, 129] on li "Project Settings" at bounding box center [347, 131] width 56 height 14
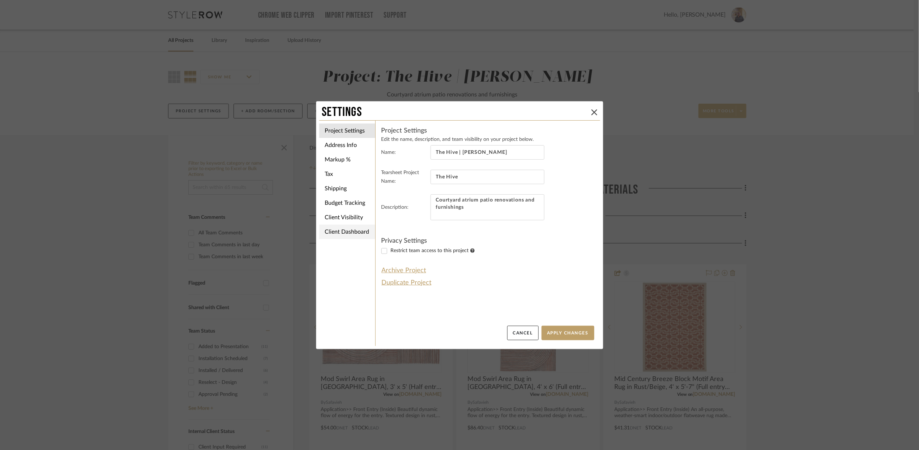
click at [356, 234] on li "Client Dashboard" at bounding box center [347, 232] width 56 height 14
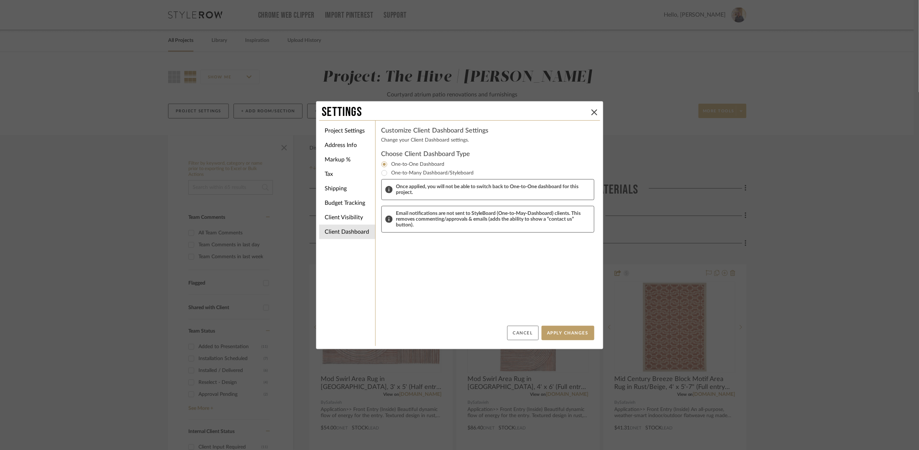
click at [522, 333] on button "Cancel" at bounding box center [522, 333] width 31 height 14
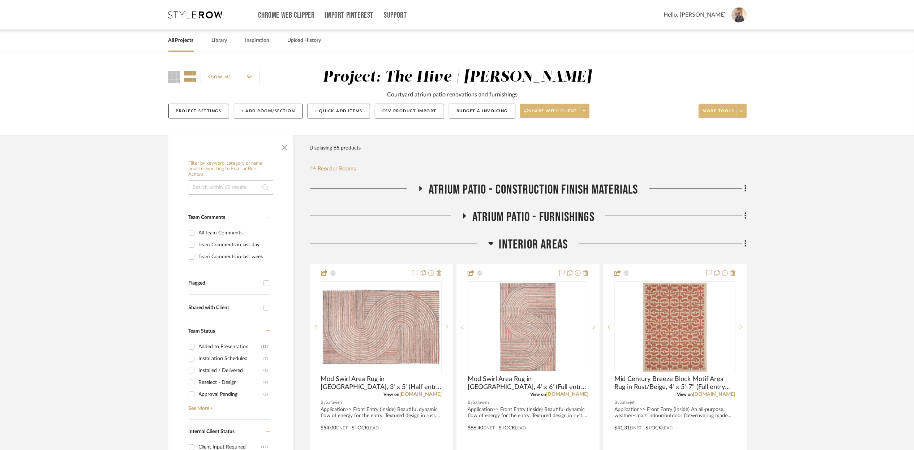
click at [586, 112] on icon at bounding box center [584, 111] width 3 height 4
click at [564, 146] on span "Generate URL to Share" at bounding box center [559, 149] width 62 height 6
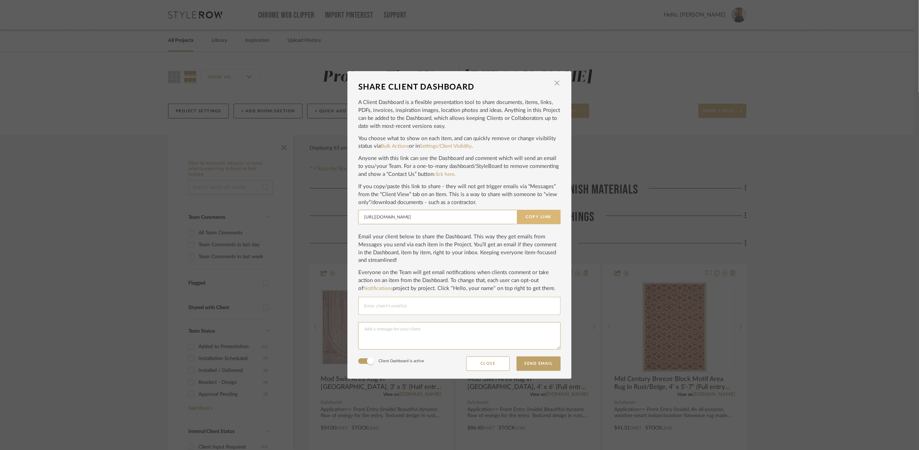
click at [529, 214] on button "Copy Link" at bounding box center [539, 217] width 44 height 14
click at [554, 83] on span "button" at bounding box center [557, 83] width 14 height 14
